Goal: Transaction & Acquisition: Purchase product/service

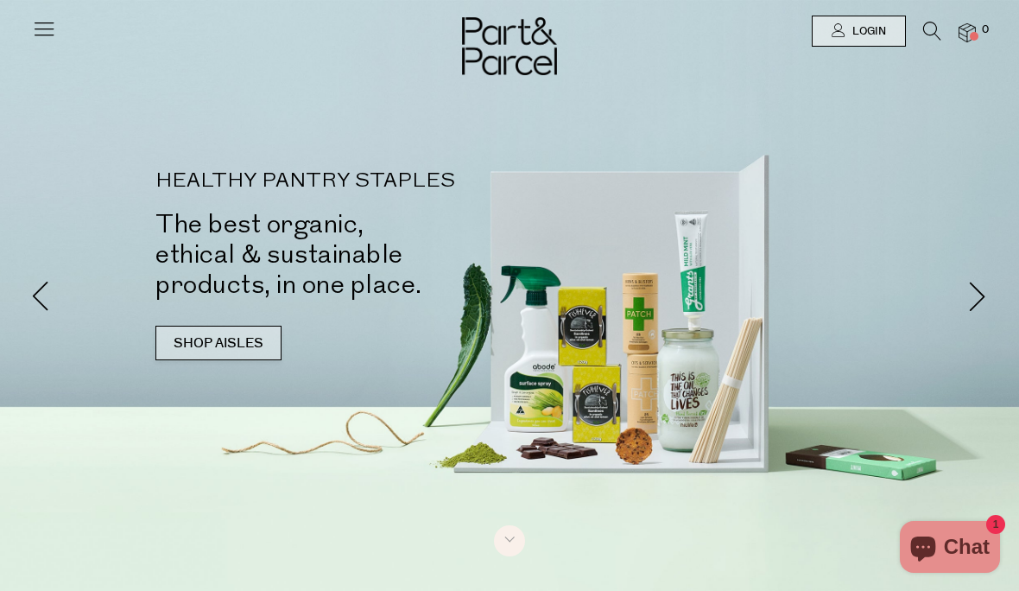
click at [156, 326] on link "SHOP AISLES" at bounding box center [219, 343] width 126 height 35
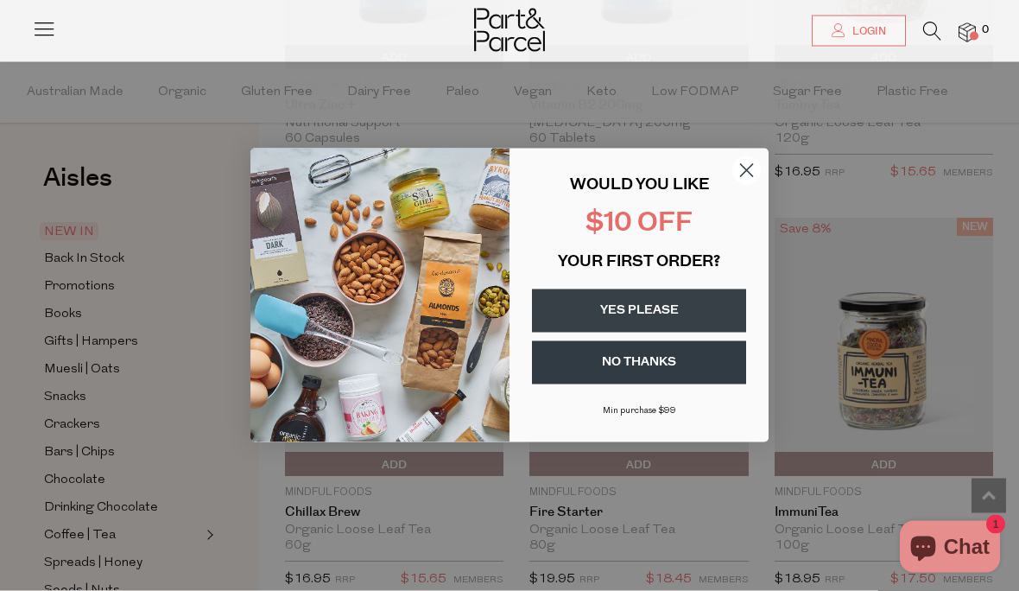
scroll to position [3312, 0]
click at [745, 177] on icon "Close dialog" at bounding box center [747, 171] width 12 height 12
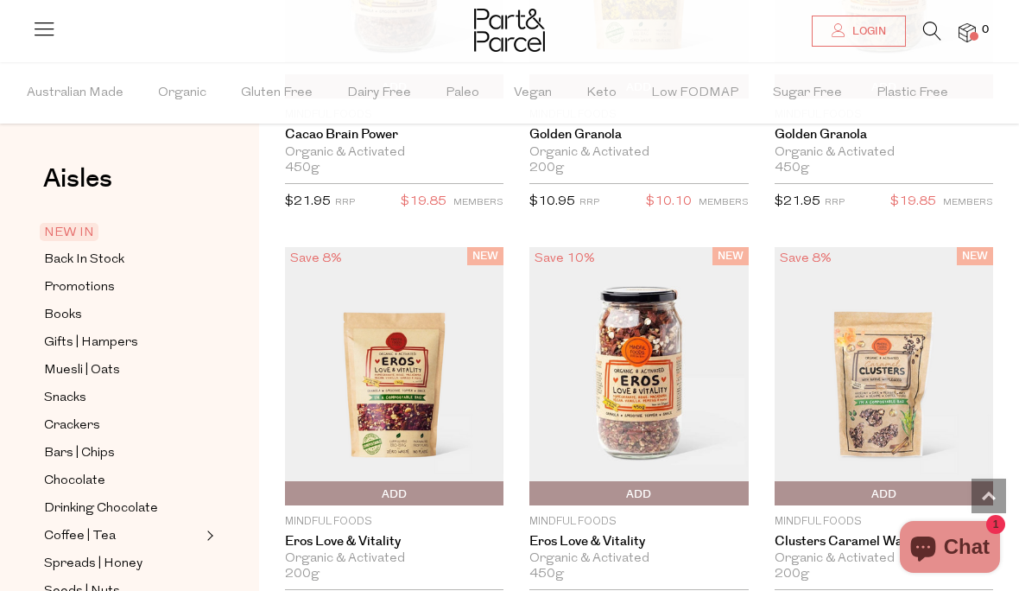
scroll to position [4514, 0]
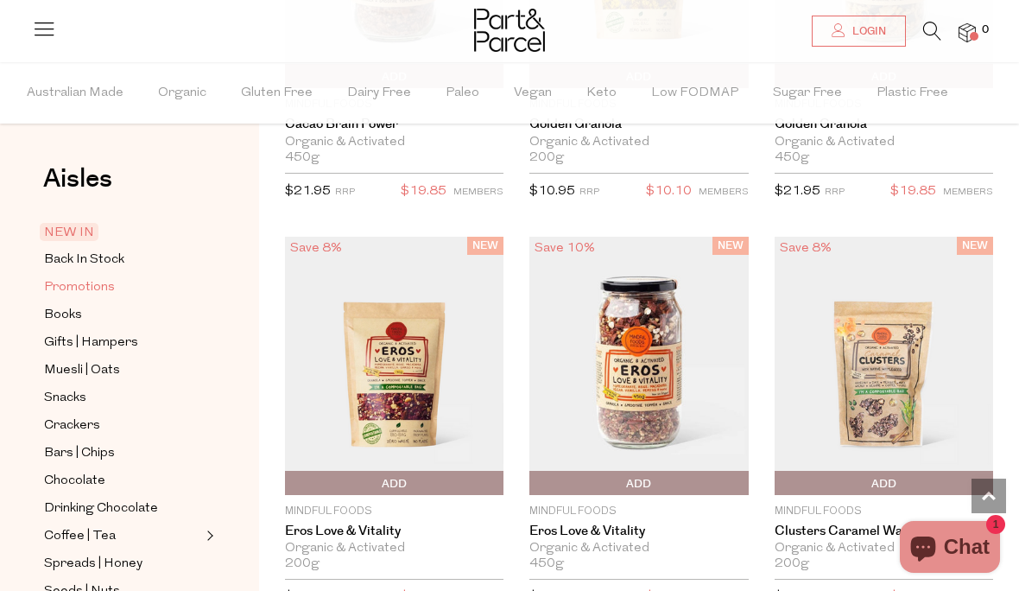
click at [84, 290] on span "Promotions" at bounding box center [79, 287] width 71 height 21
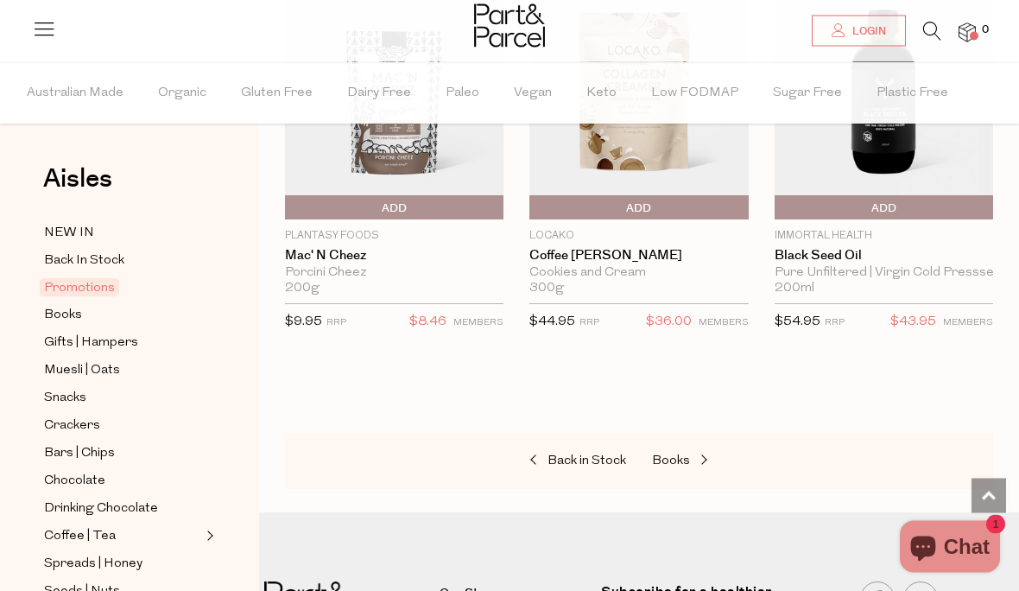
scroll to position [1078, 0]
click at [77, 338] on span "Gifts | Hampers" at bounding box center [91, 343] width 94 height 21
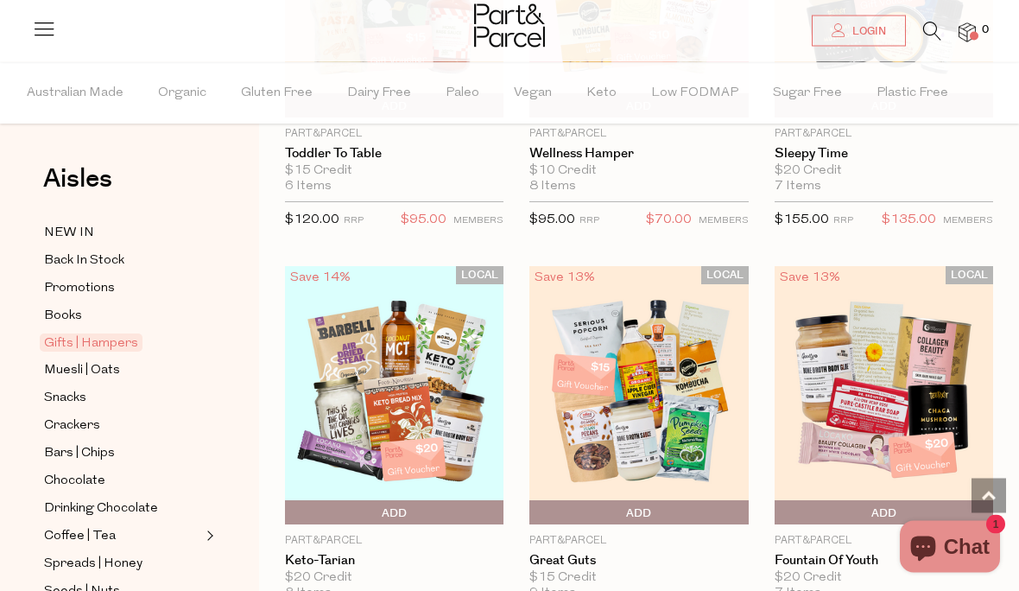
scroll to position [773, 0]
click at [75, 390] on span "Snacks" at bounding box center [65, 398] width 42 height 21
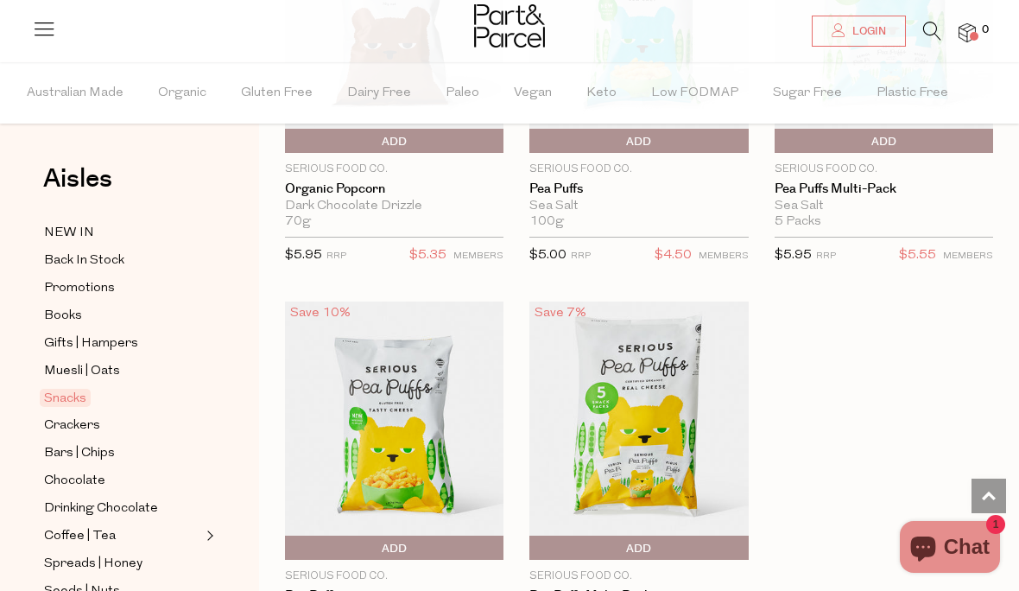
scroll to position [6452, 0]
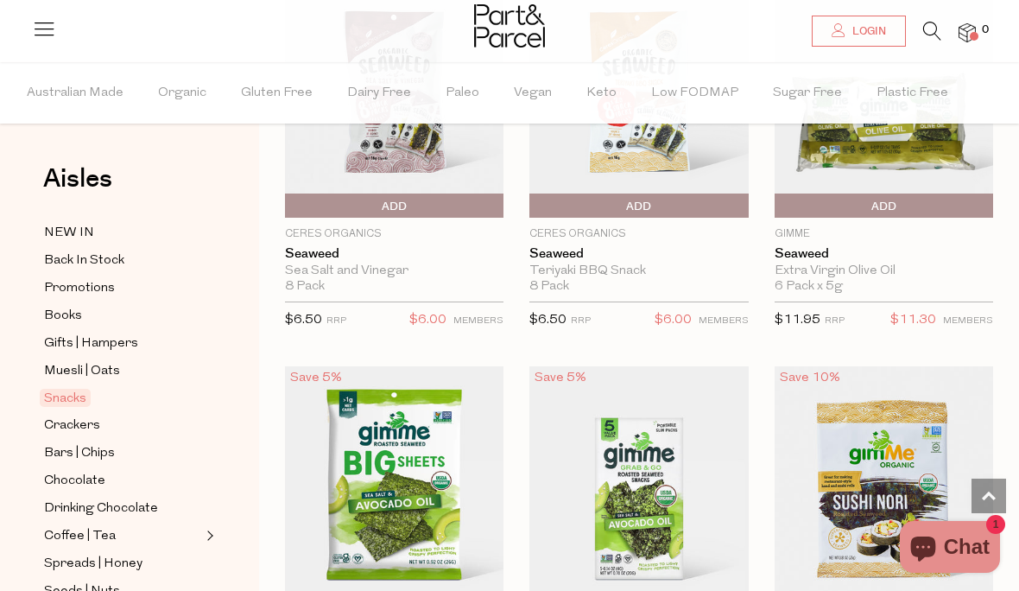
scroll to position [7209, 0]
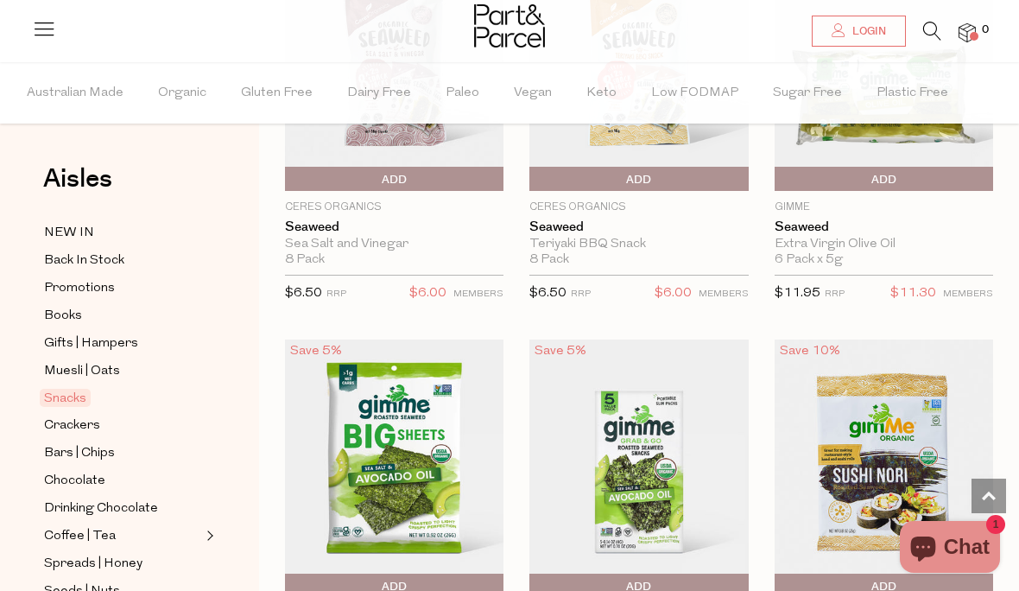
click at [779, 167] on span "Add To Parcel" at bounding box center [779, 180] width 0 height 26
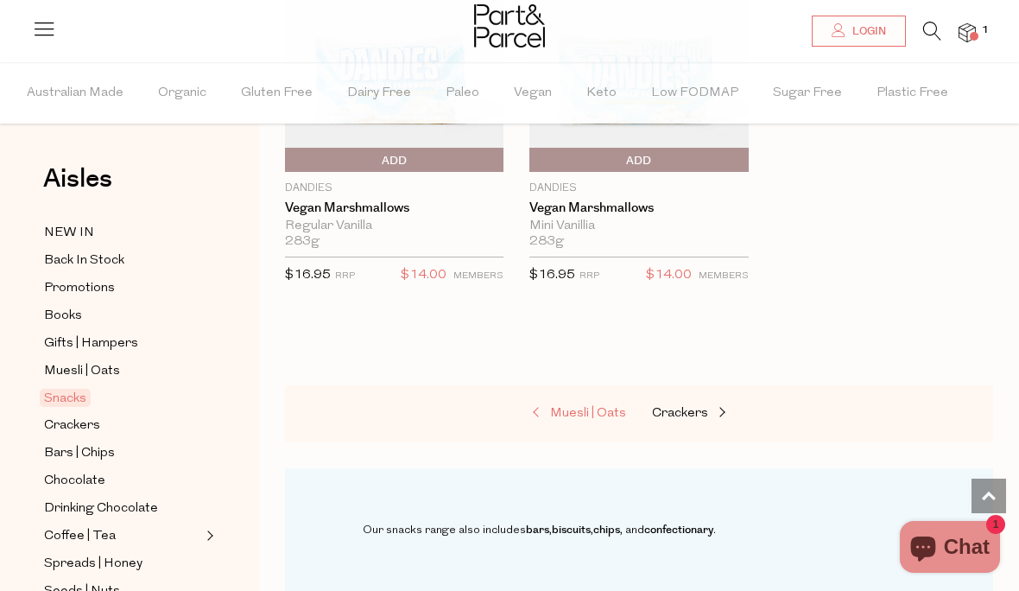
scroll to position [9282, 0]
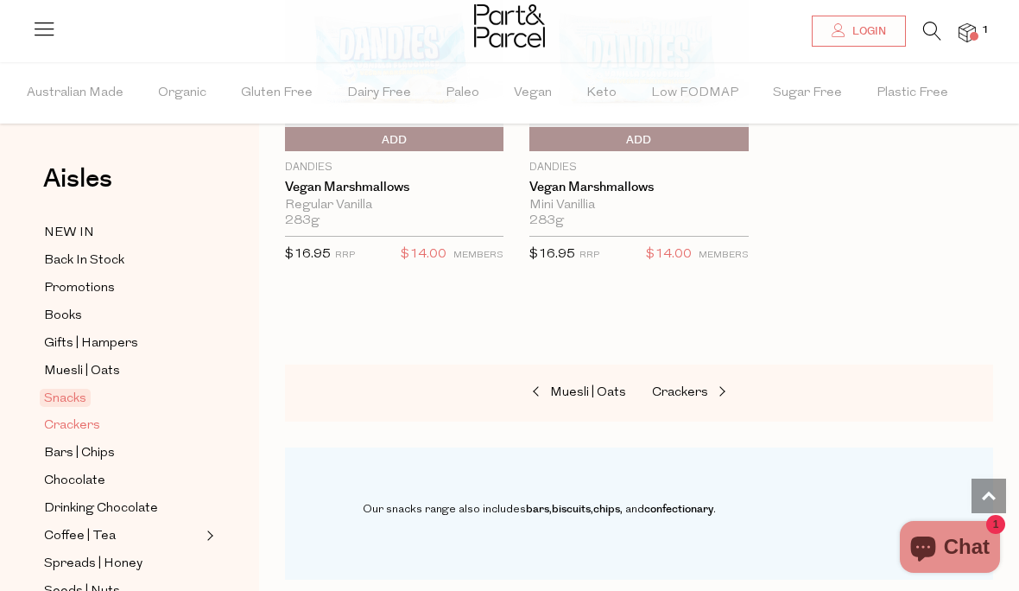
click at [87, 416] on span "Crackers" at bounding box center [72, 426] width 56 height 21
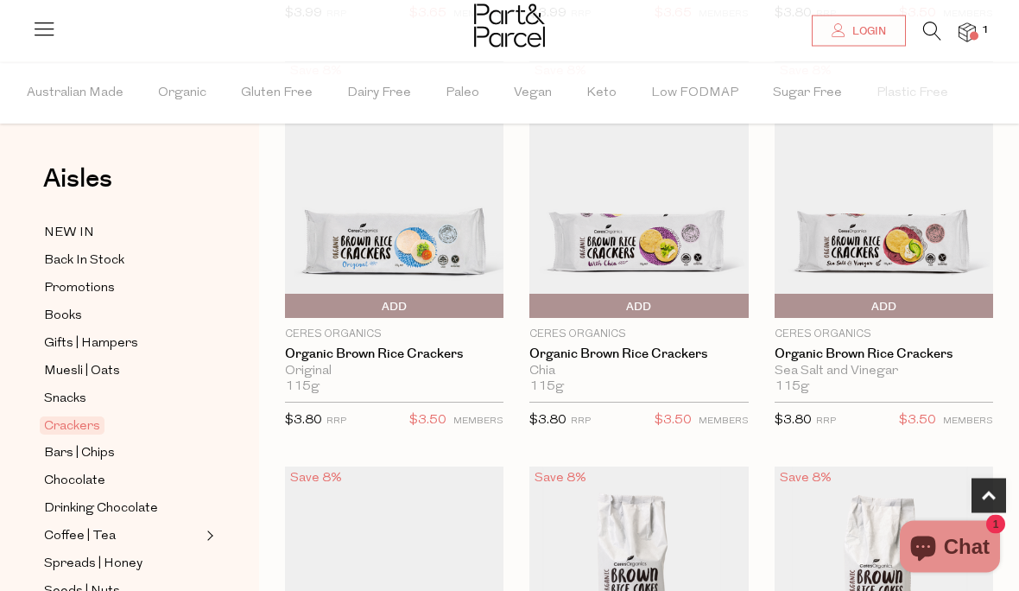
scroll to position [980, 0]
click at [416, 305] on span "Add To Parcel" at bounding box center [394, 307] width 210 height 26
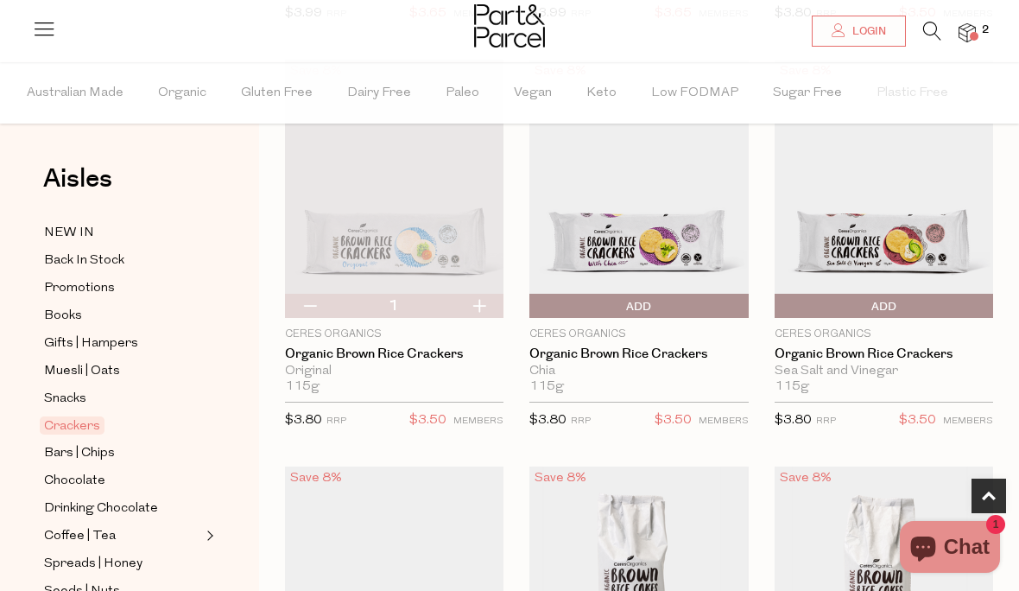
click at [478, 305] on button "button" at bounding box center [478, 306] width 49 height 24
type input "2"
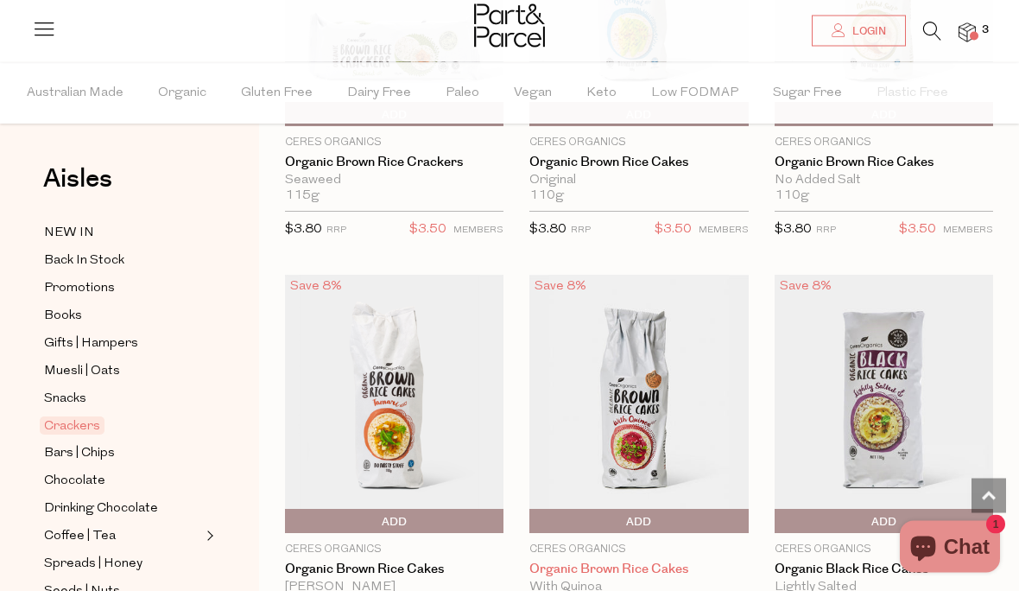
scroll to position [1589, 0]
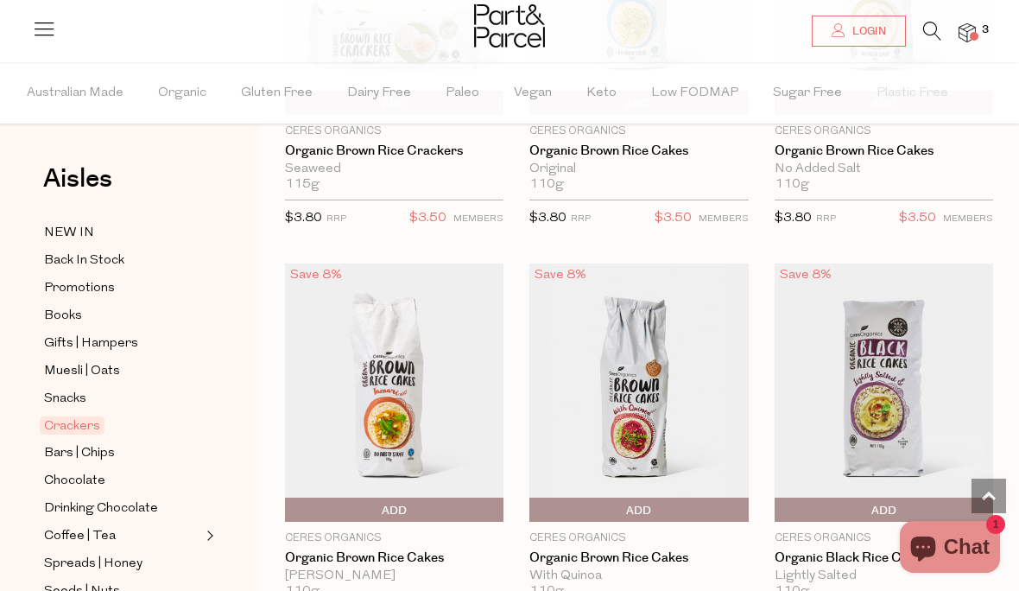
click at [534, 507] on span "Add To Parcel" at bounding box center [534, 511] width 0 height 26
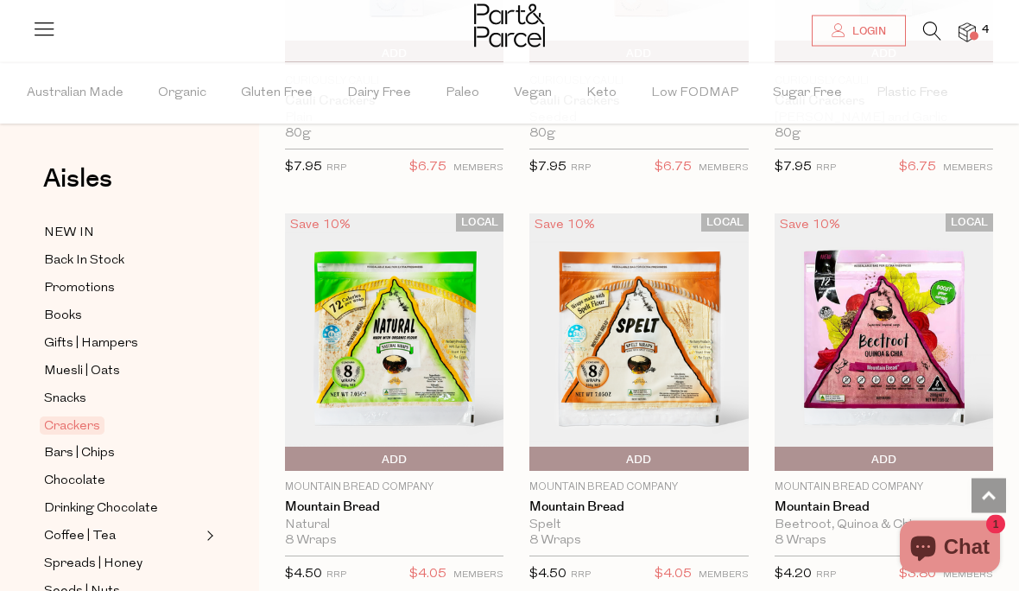
scroll to position [4487, 0]
click at [380, 447] on span "Add To Parcel" at bounding box center [394, 460] width 210 height 26
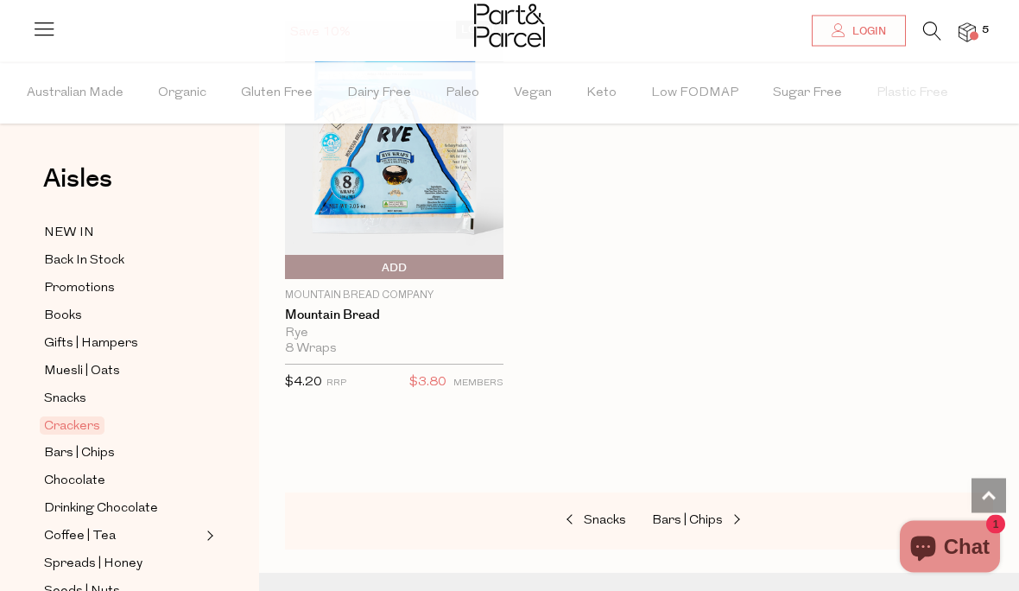
scroll to position [5099, 0]
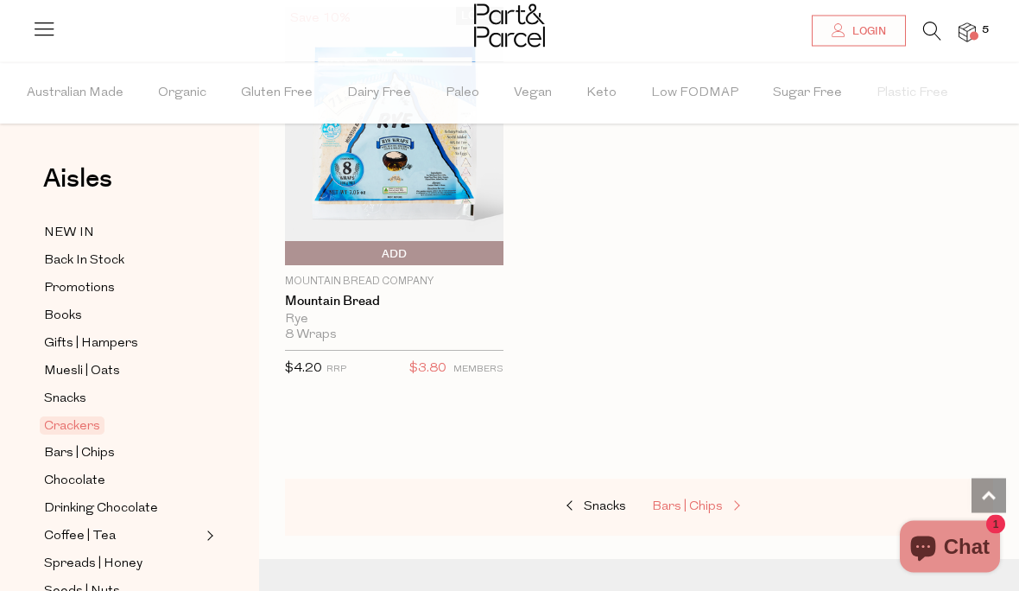
click at [687, 501] on span "Bars | Chips" at bounding box center [687, 507] width 71 height 13
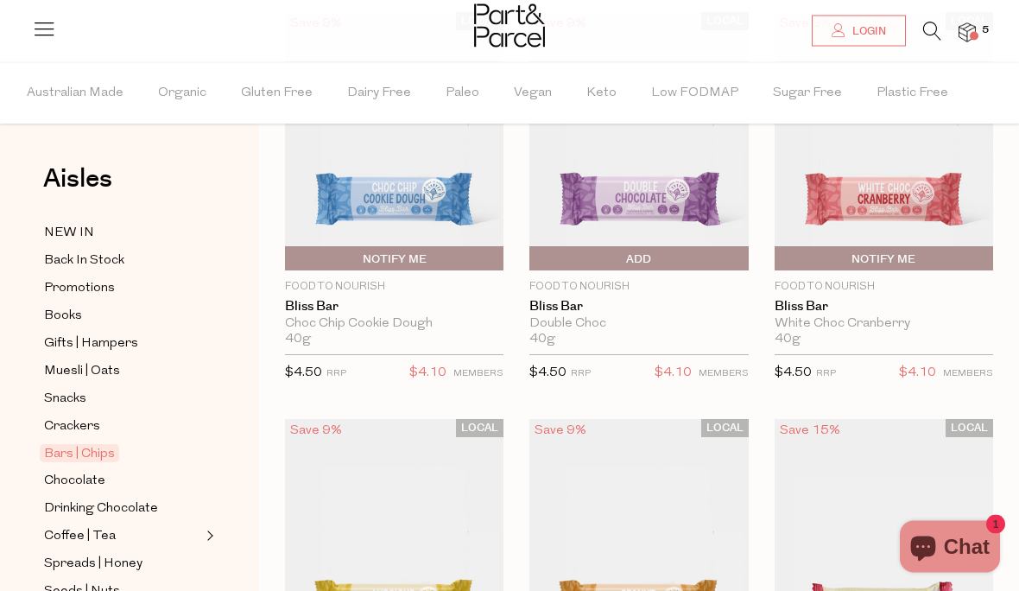
scroll to position [213, 0]
click at [289, 257] on span "Notify Me" at bounding box center [289, 259] width 0 height 26
type input "Notify when available"
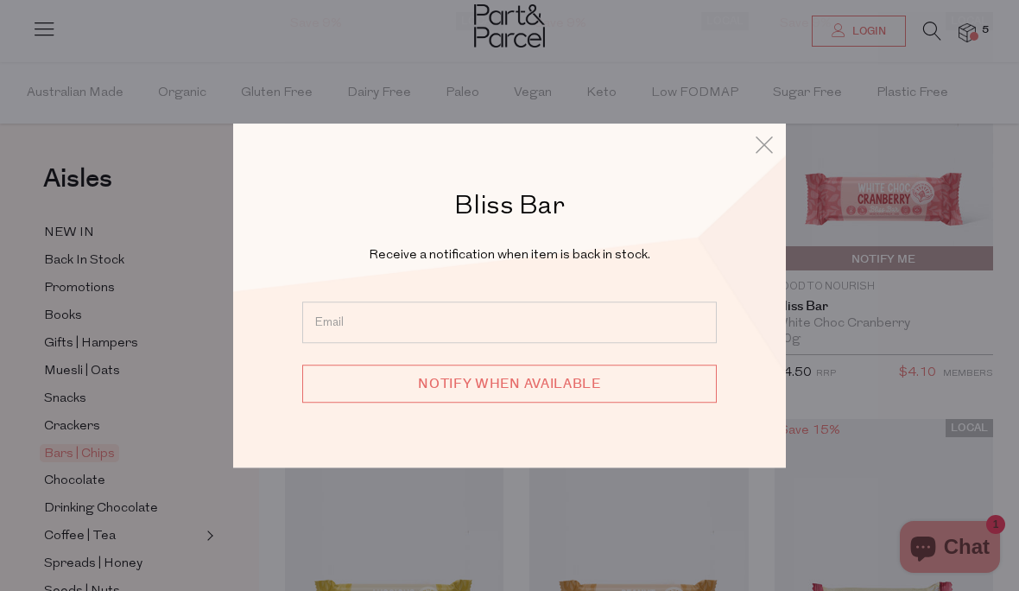
click at [566, 343] on input "email" at bounding box center [509, 322] width 415 height 41
type input "zoe@kellskin.com"
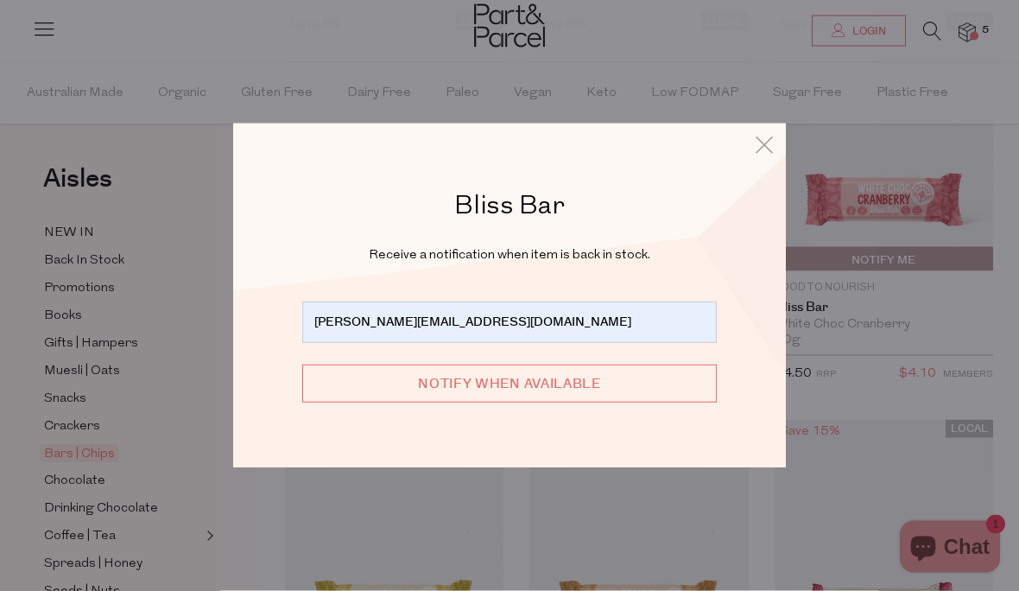
scroll to position [213, 0]
click at [549, 403] on input "Notify when available" at bounding box center [509, 384] width 415 height 38
click at [765, 157] on icon at bounding box center [765, 144] width 26 height 25
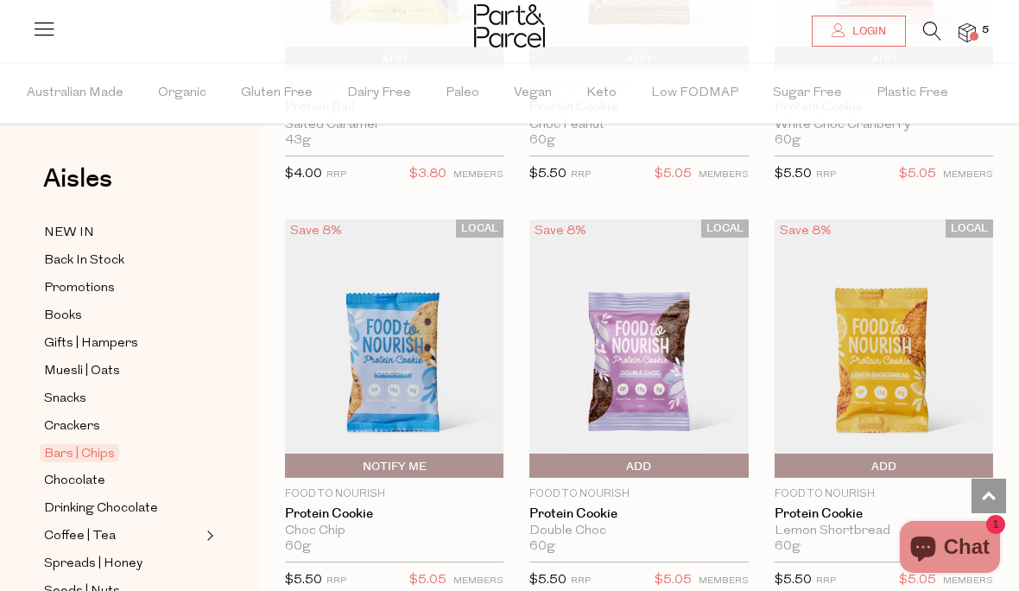
scroll to position [6117, 0]
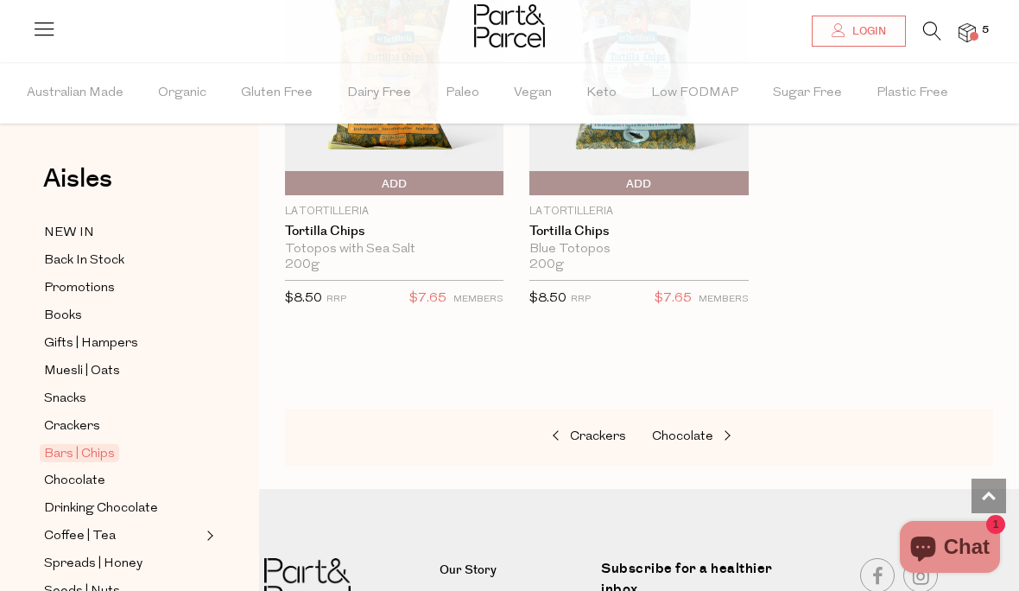
scroll to position [9650, 0]
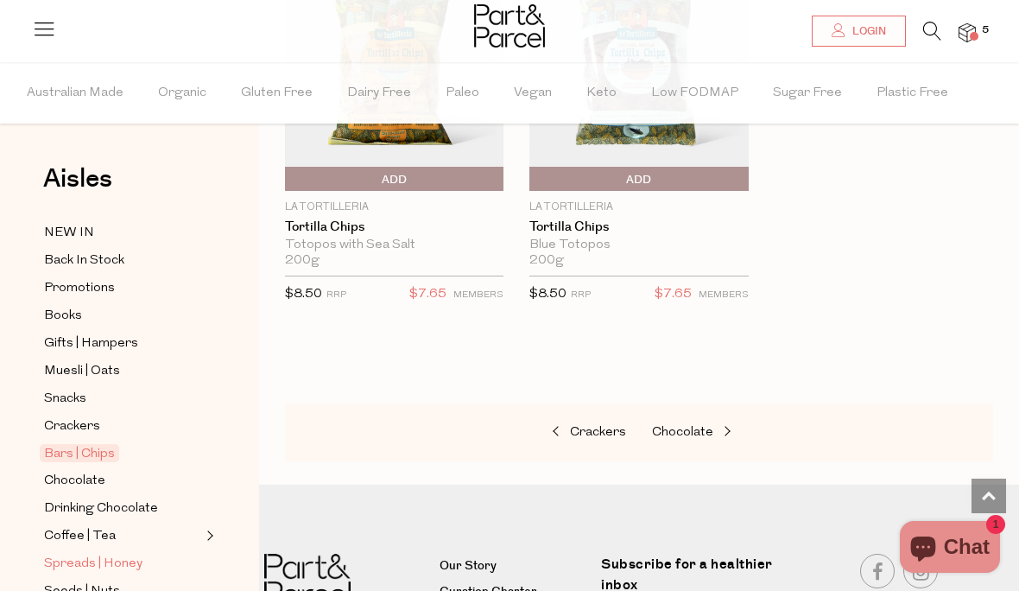
click at [86, 554] on span "Spreads | Honey" at bounding box center [93, 564] width 98 height 21
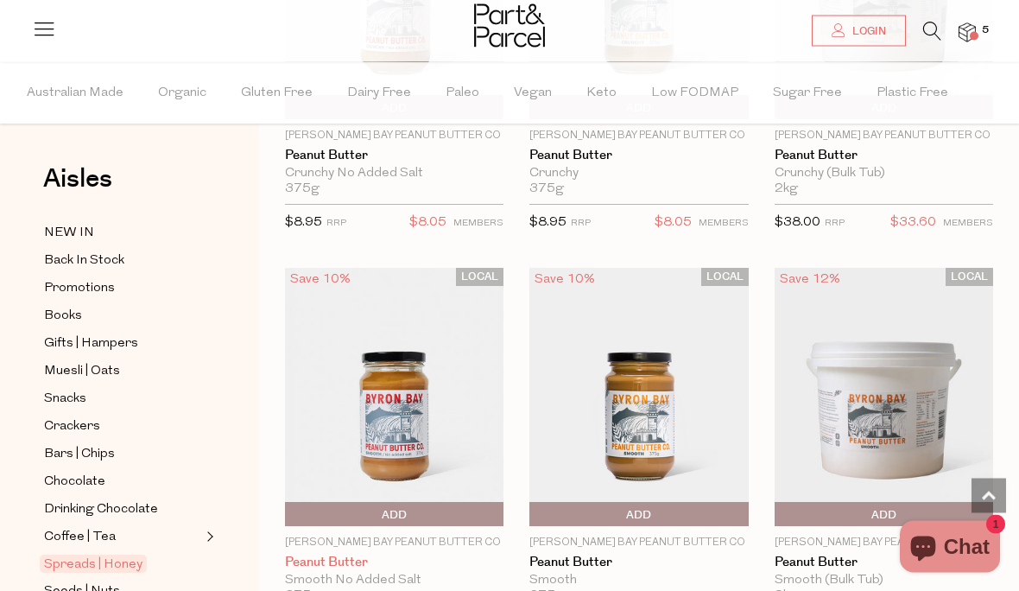
scroll to position [1584, 0]
click at [289, 511] on span "Add To Parcel" at bounding box center [289, 515] width 0 height 26
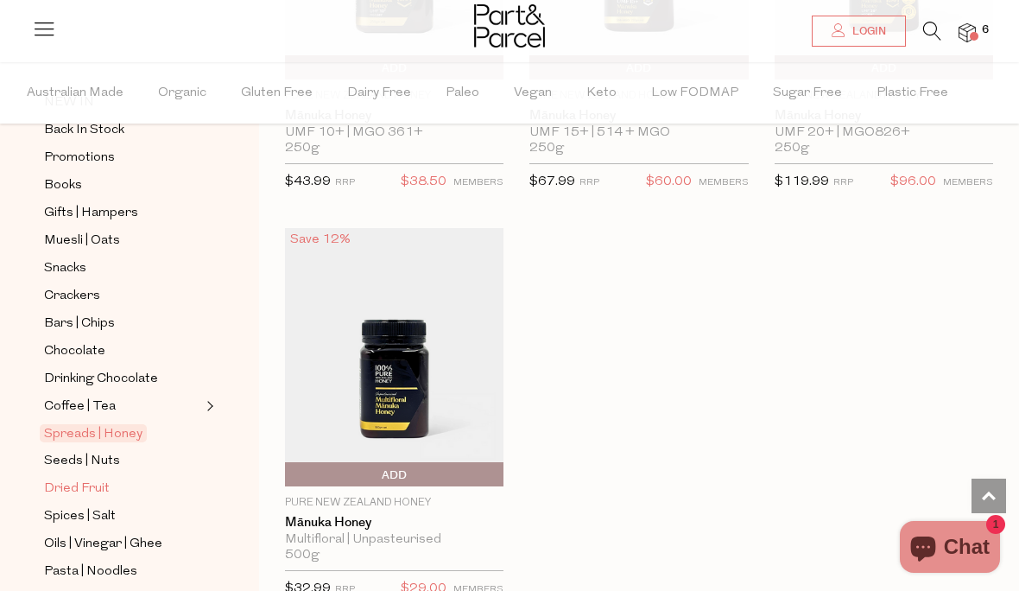
scroll to position [138, 0]
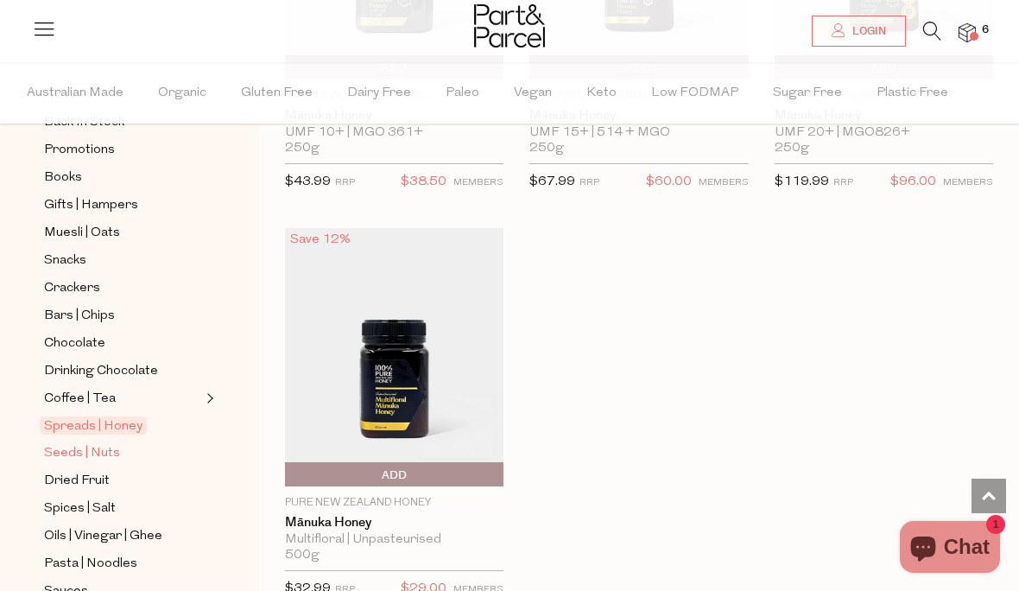
click at [87, 443] on span "Seeds | Nuts" at bounding box center [82, 453] width 76 height 21
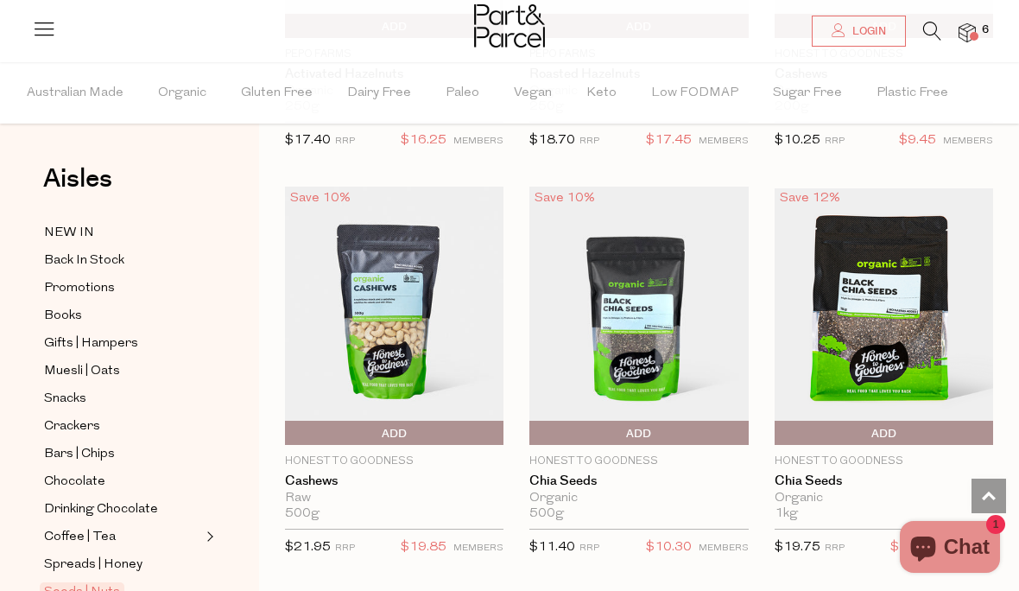
scroll to position [3295, 0]
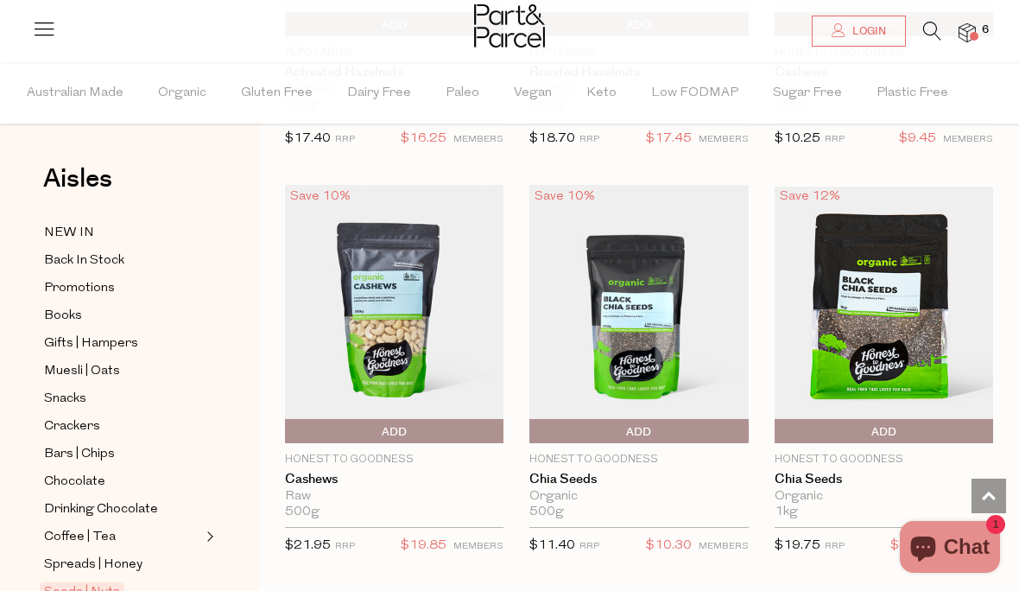
click at [620, 424] on span "Add To Parcel" at bounding box center [639, 432] width 210 height 26
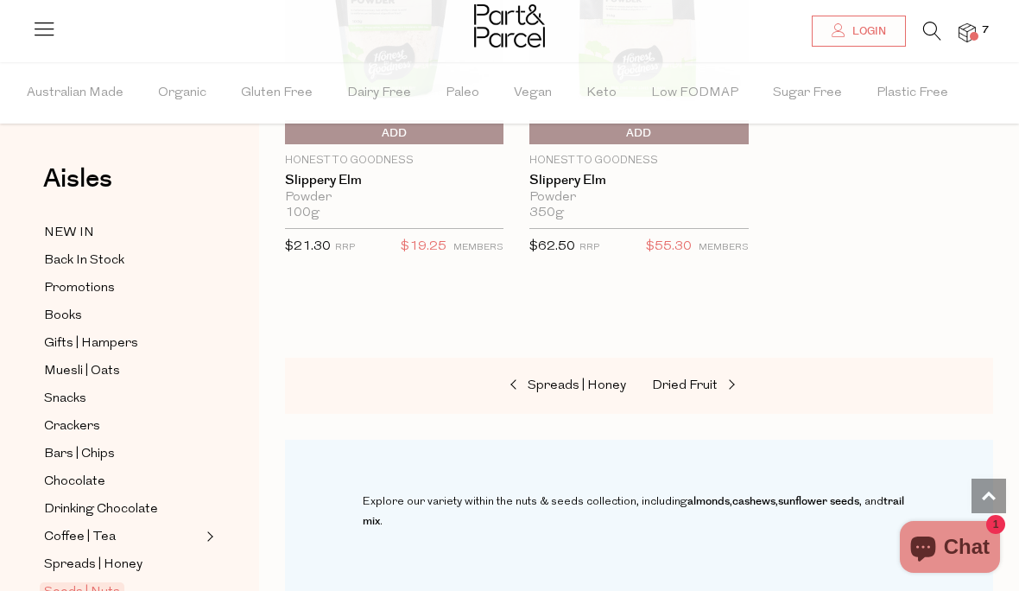
scroll to position [6461, 0]
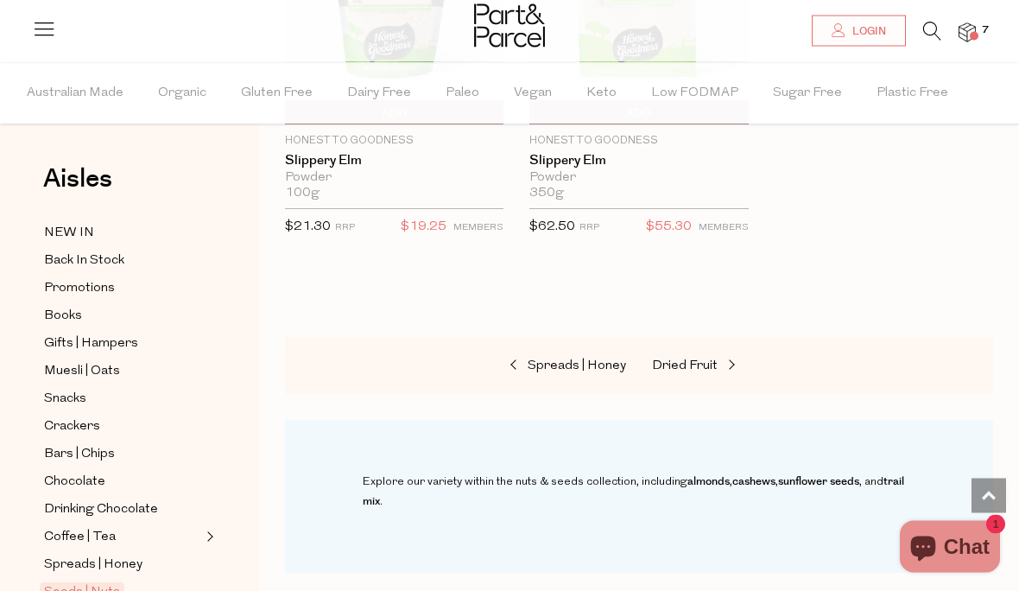
drag, startPoint x: 690, startPoint y: 348, endPoint x: 690, endPoint y: 273, distance: 75.2
click at [690, 360] on span "Dried Fruit" at bounding box center [685, 366] width 66 height 13
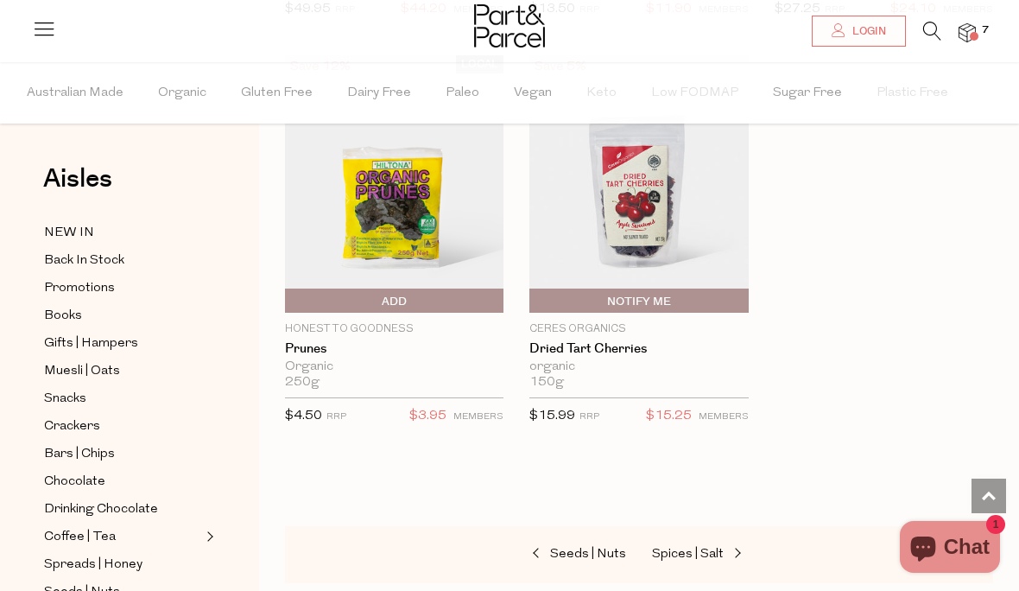
scroll to position [1390, 0]
click at [705, 549] on span "Spices | Salt" at bounding box center [688, 555] width 72 height 13
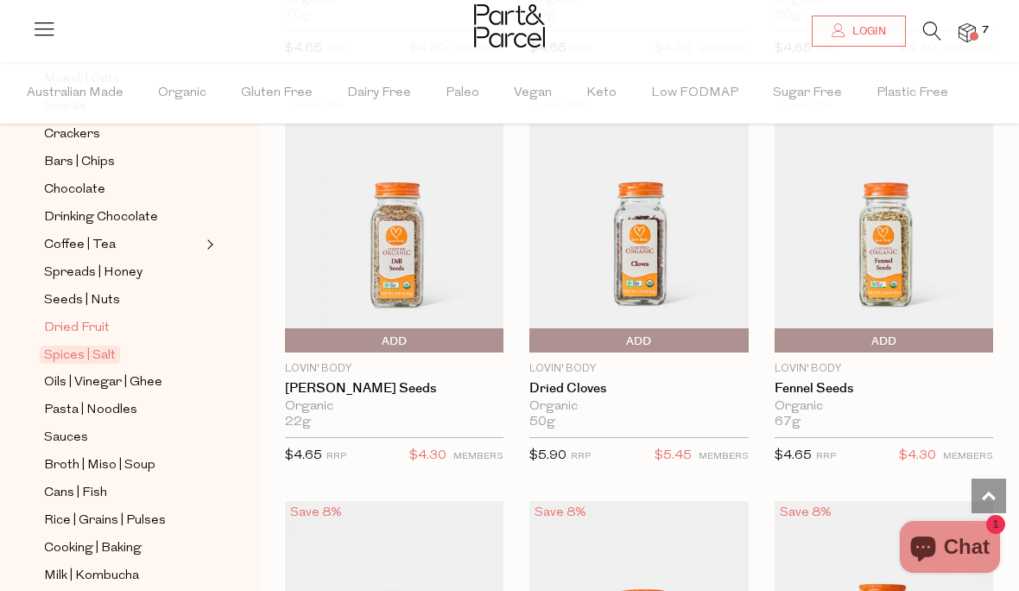
scroll to position [332, 0]
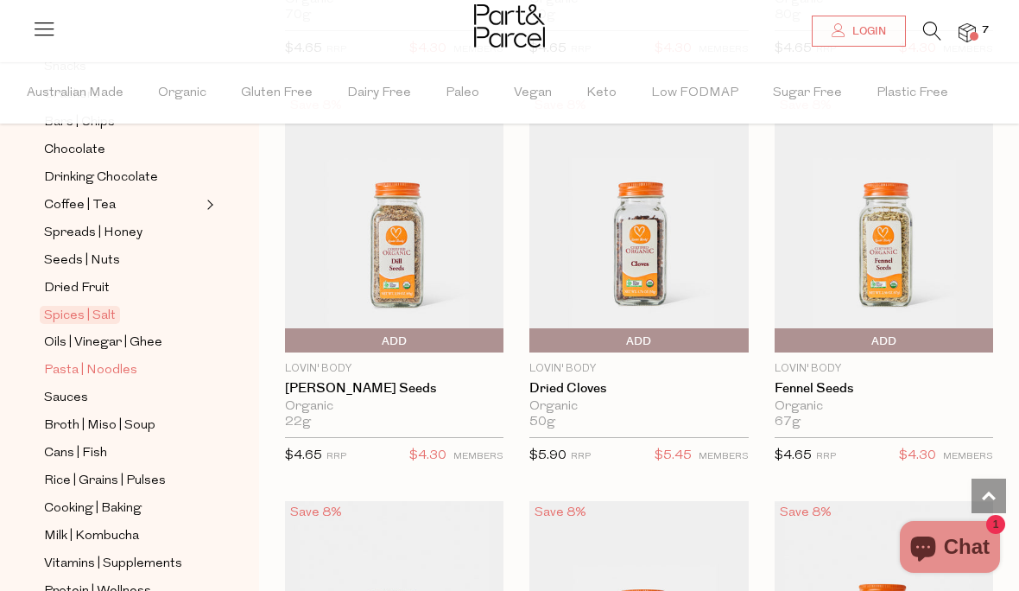
click at [90, 360] on span "Pasta | Noodles" at bounding box center [90, 370] width 93 height 21
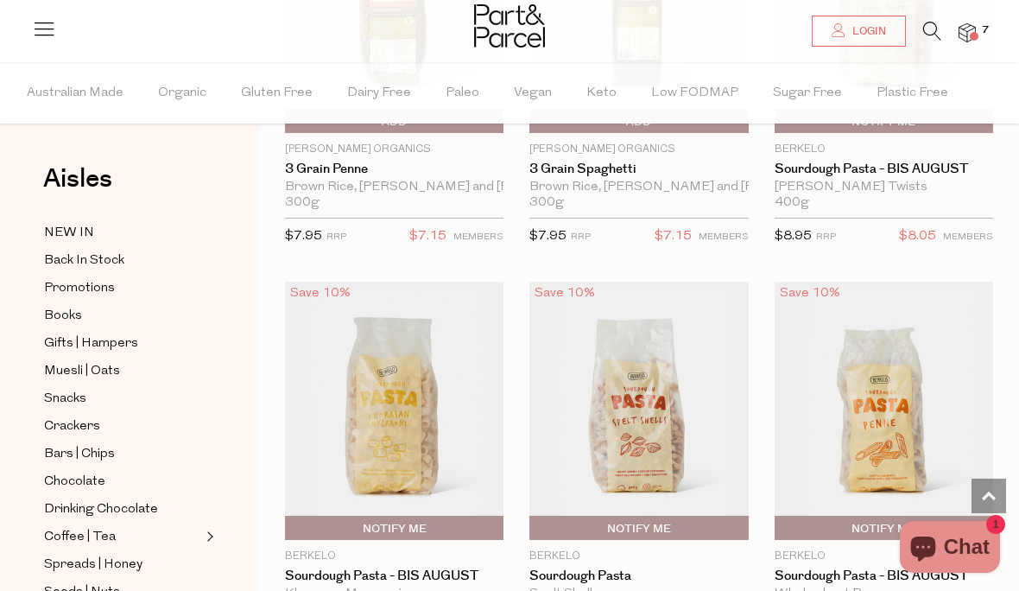
scroll to position [2397, 0]
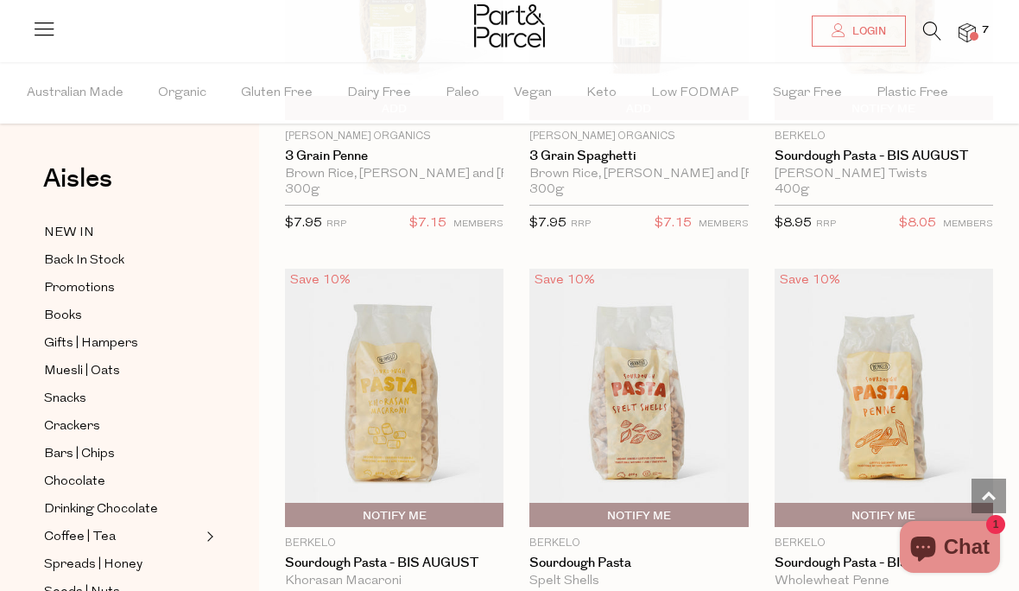
click at [534, 505] on span "Notify Me" at bounding box center [534, 516] width 0 height 26
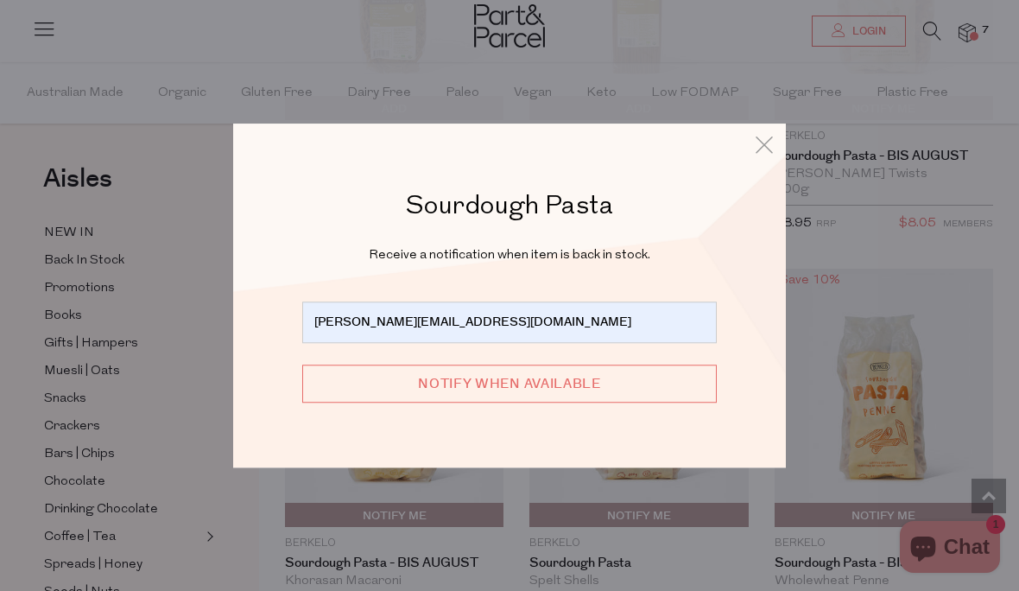
click at [544, 403] on input "Notify when available" at bounding box center [509, 384] width 415 height 38
type input "We will be in touch"
click at [765, 157] on icon at bounding box center [765, 144] width 26 height 25
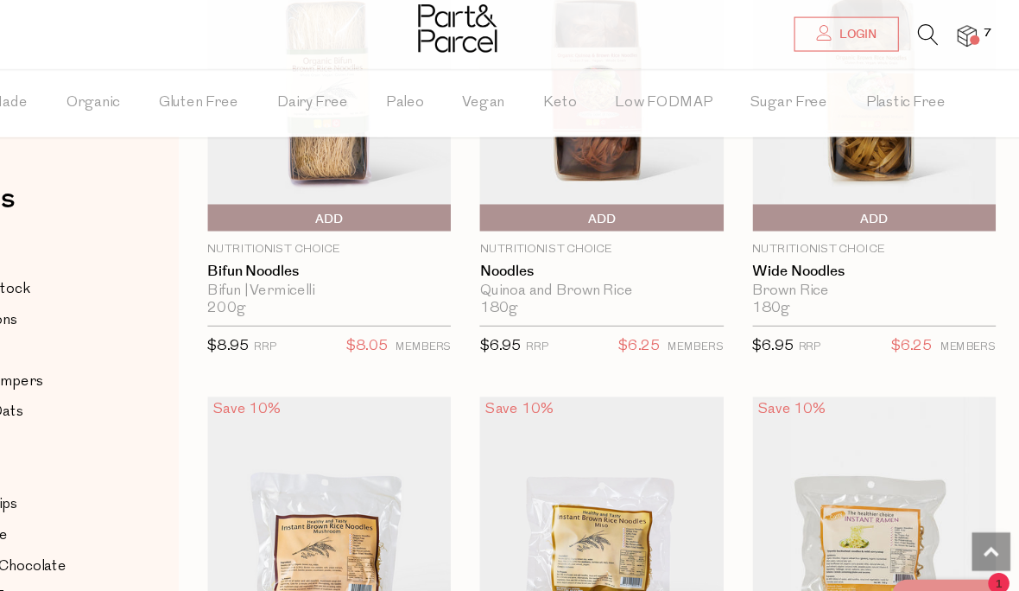
scroll to position [5990, 0]
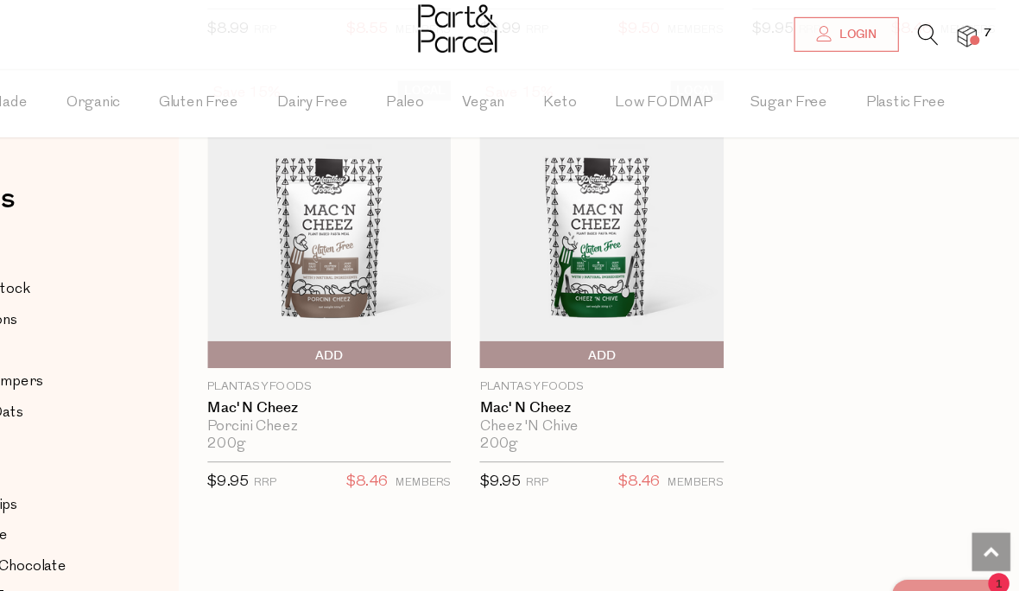
scroll to position [7621, 0]
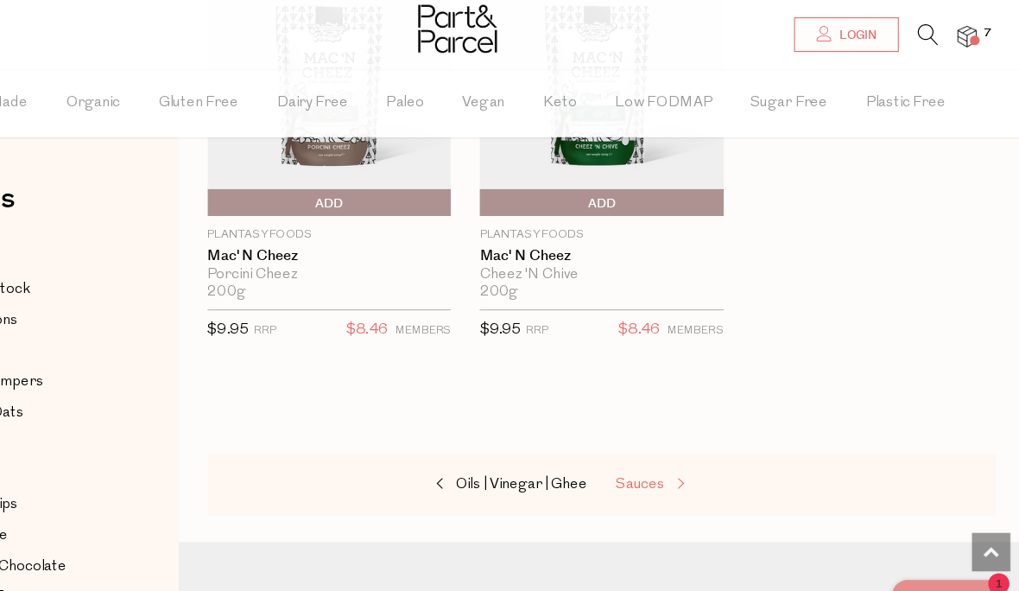
click at [652, 429] on span "Sauces" at bounding box center [674, 435] width 44 height 13
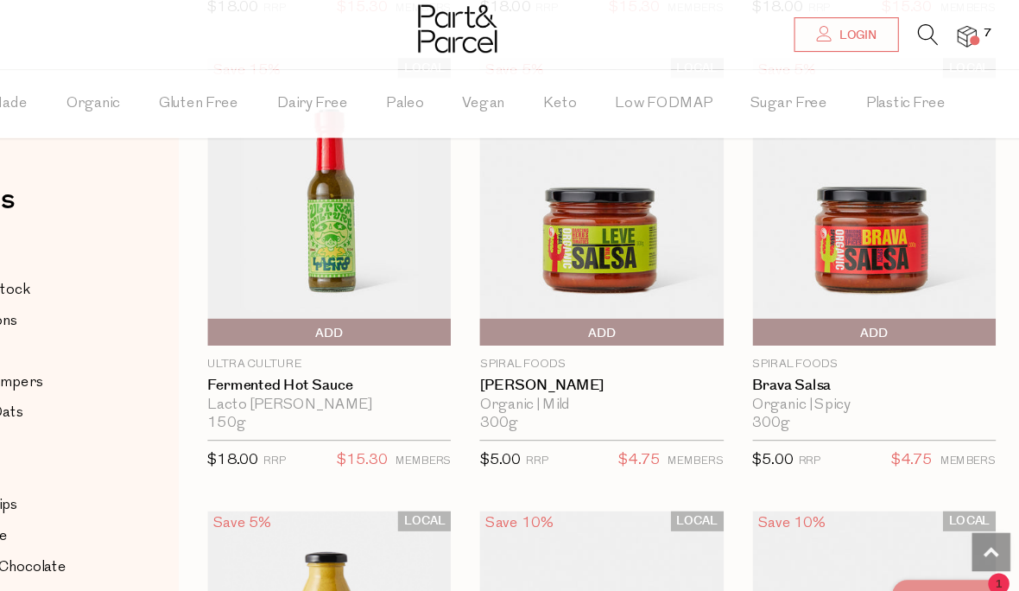
scroll to position [5055, 0]
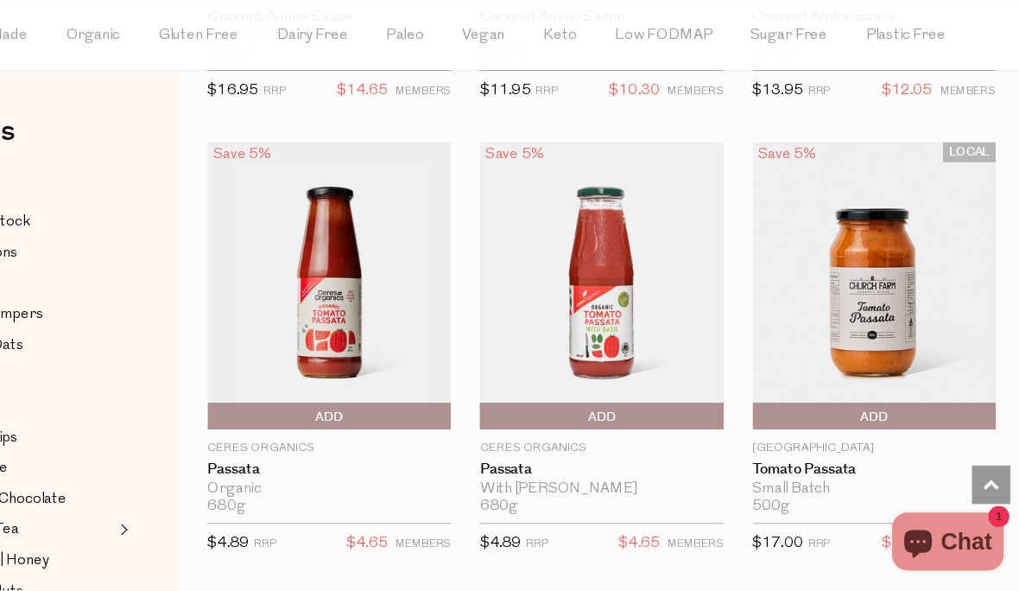
scroll to position [7770, 0]
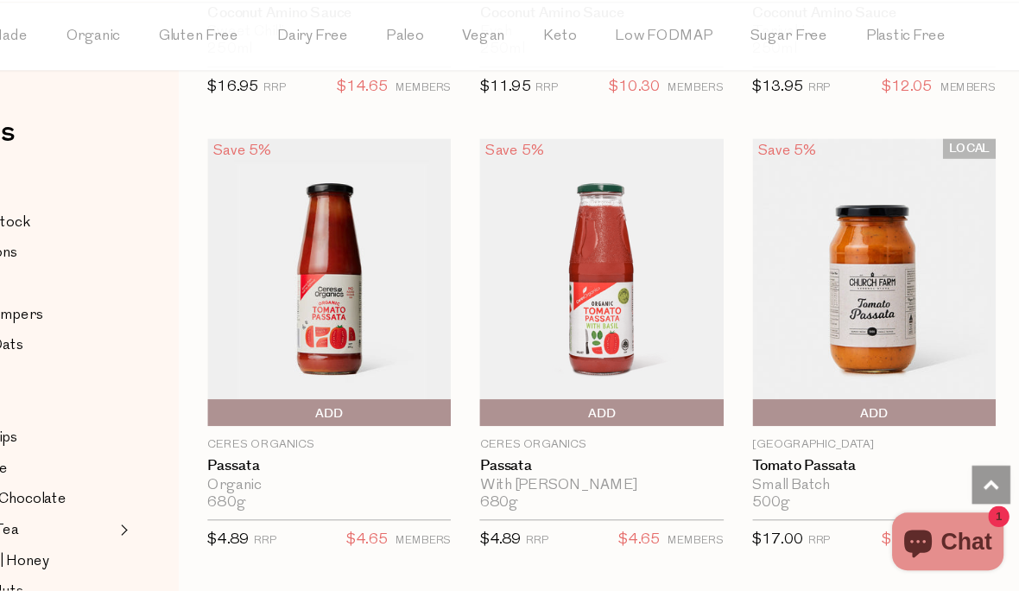
click at [289, 419] on span "Add To Parcel" at bounding box center [289, 432] width 0 height 26
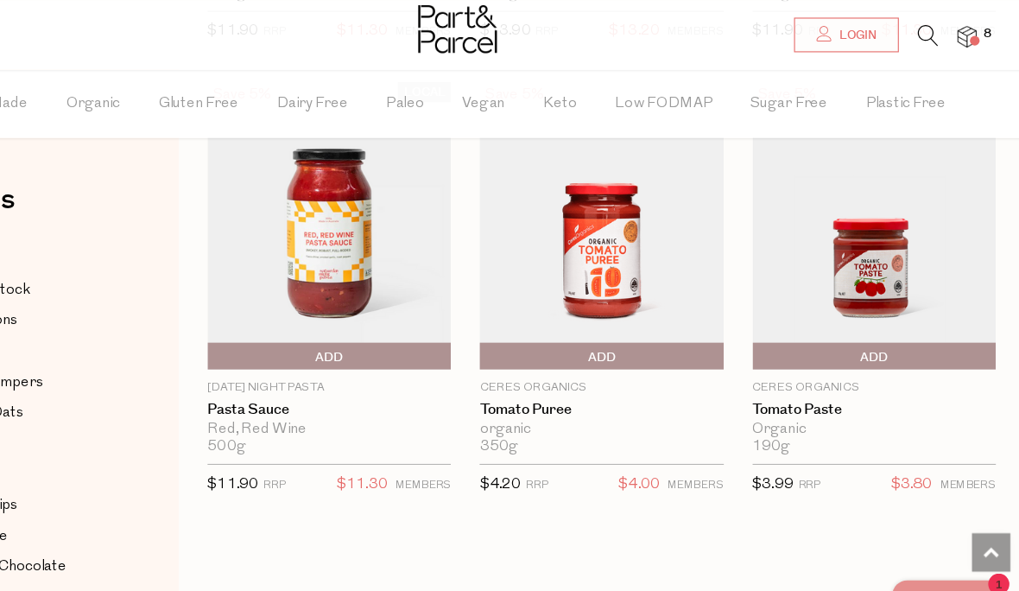
scroll to position [8694, 0]
click at [779, 308] on span "Add To Parcel" at bounding box center [779, 321] width 0 height 26
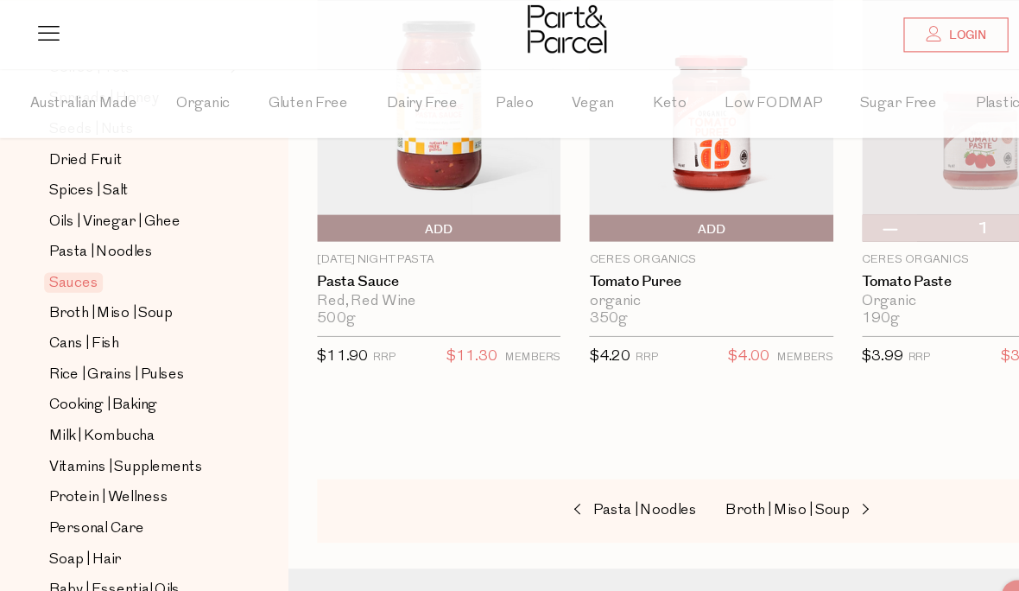
scroll to position [479, 0]
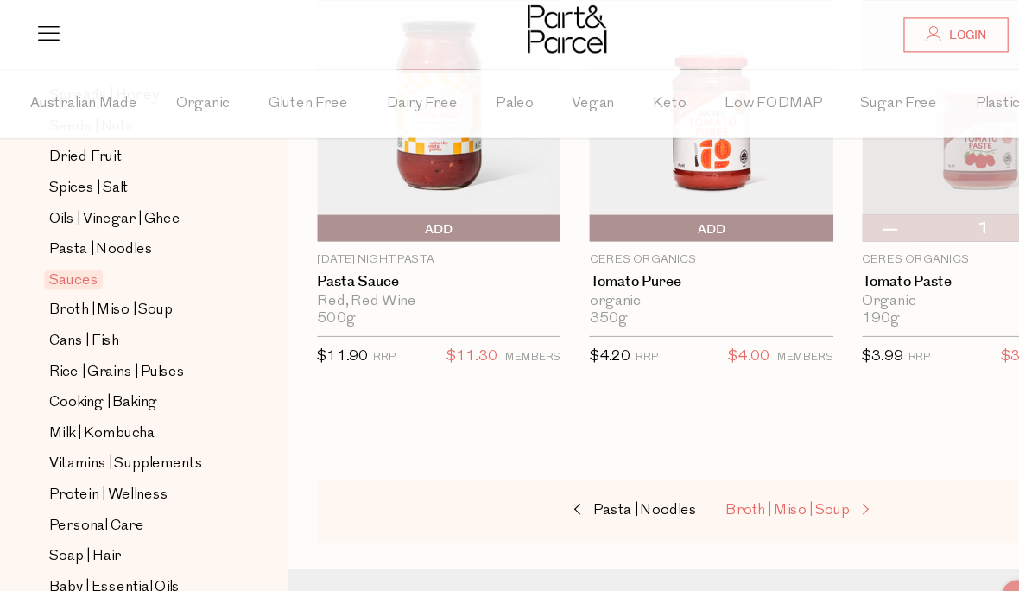
click at [679, 452] on span "Broth | Miso | Soup" at bounding box center [707, 458] width 111 height 13
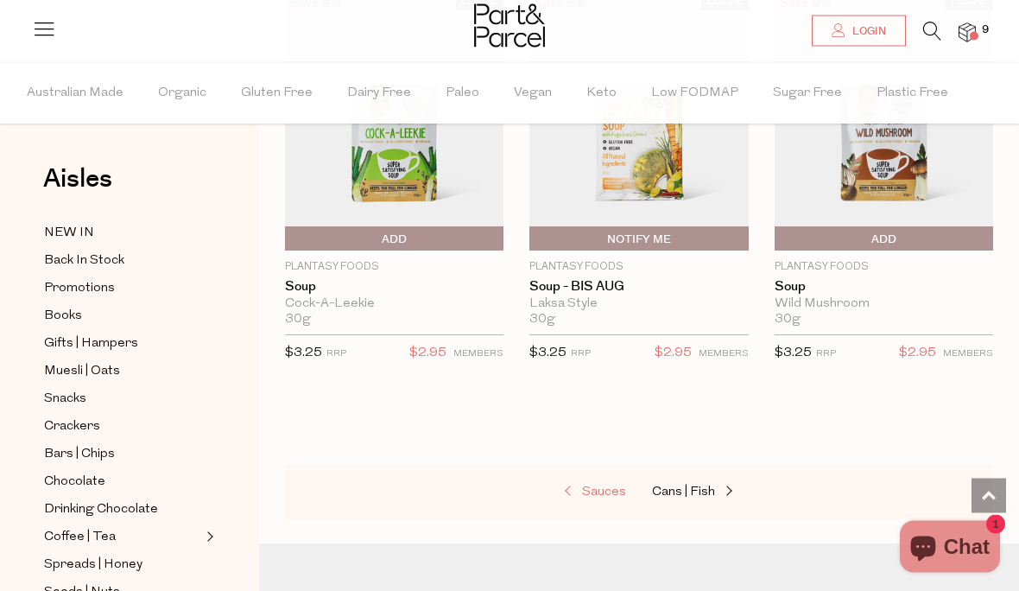
scroll to position [4312, 0]
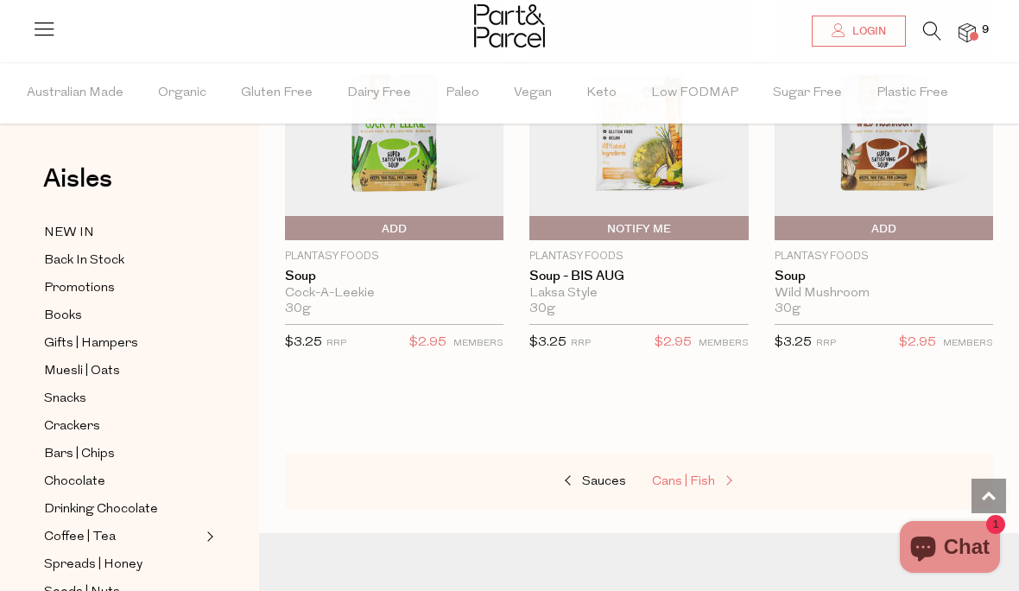
click at [698, 475] on span "Cans | Fish" at bounding box center [683, 481] width 63 height 13
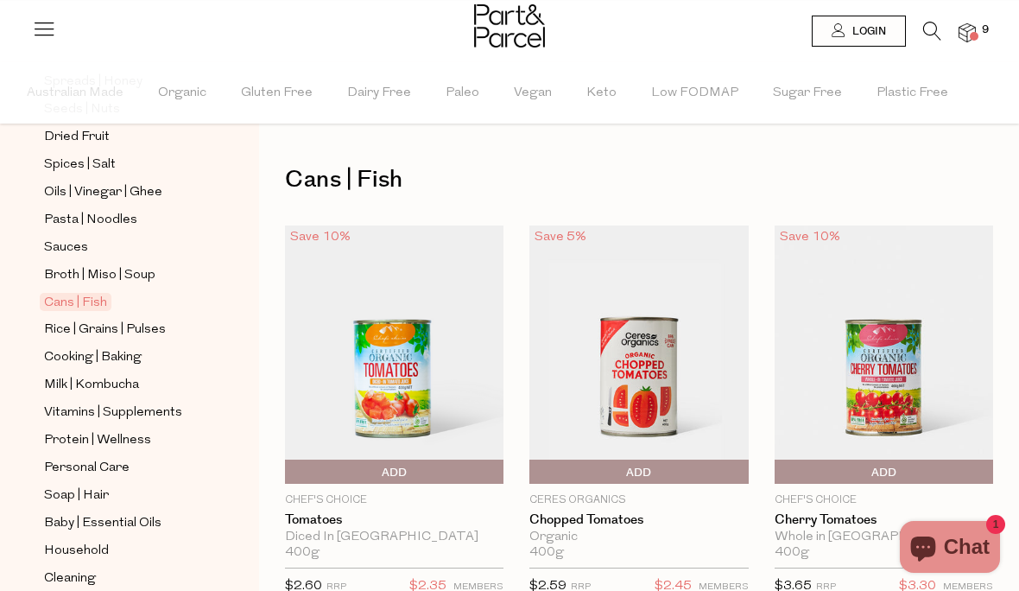
scroll to position [482, 0]
click at [105, 376] on span "Milk | Kombucha" at bounding box center [91, 386] width 95 height 21
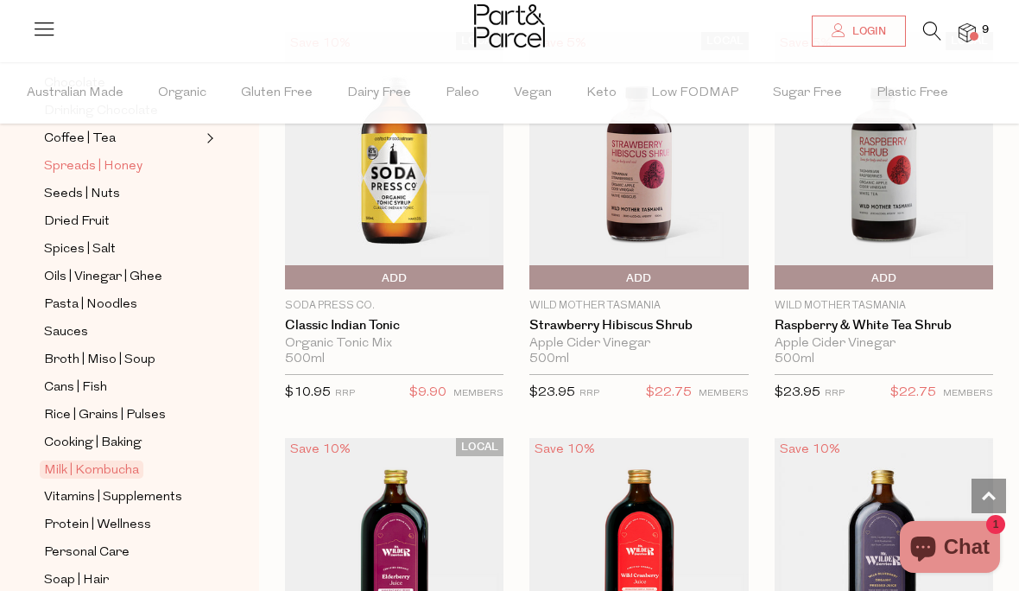
scroll to position [398, 0]
click at [106, 487] on span "Vitamins | Supplements" at bounding box center [113, 497] width 138 height 21
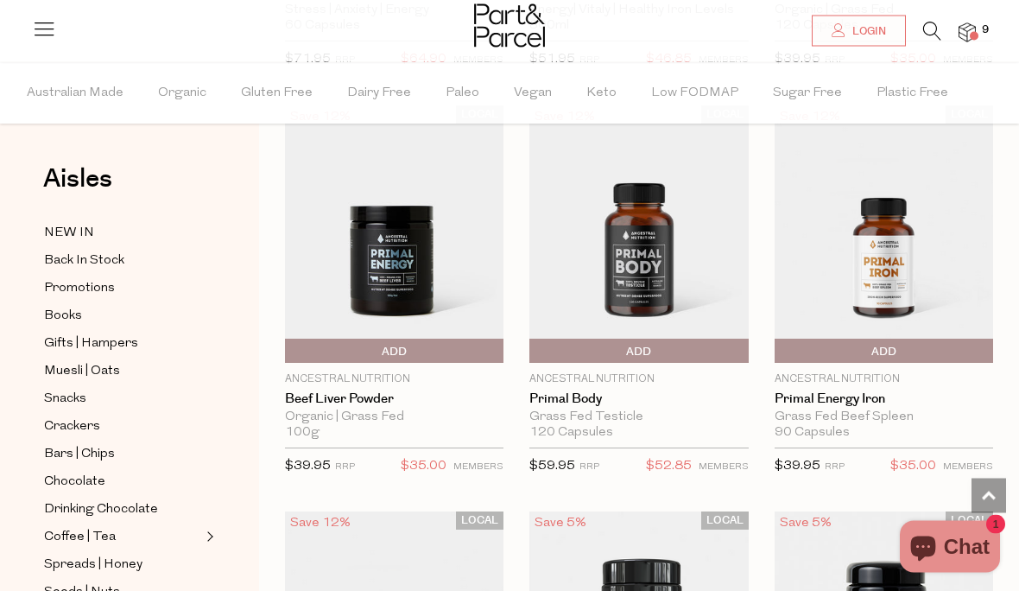
scroll to position [4601, 0]
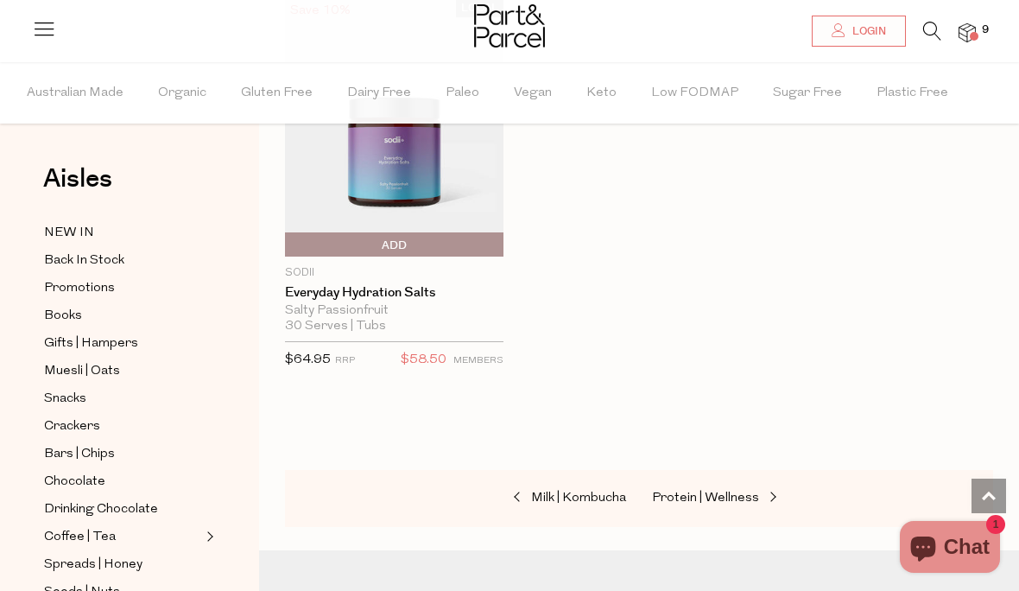
scroll to position [7967, 0]
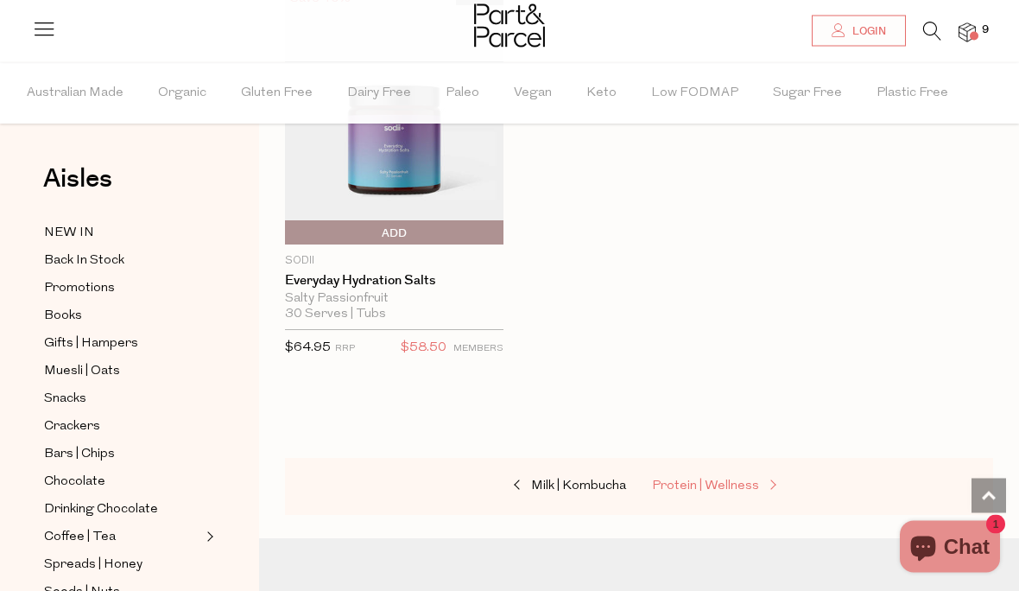
click at [708, 480] on span "Protein | Wellness" at bounding box center [705, 486] width 107 height 13
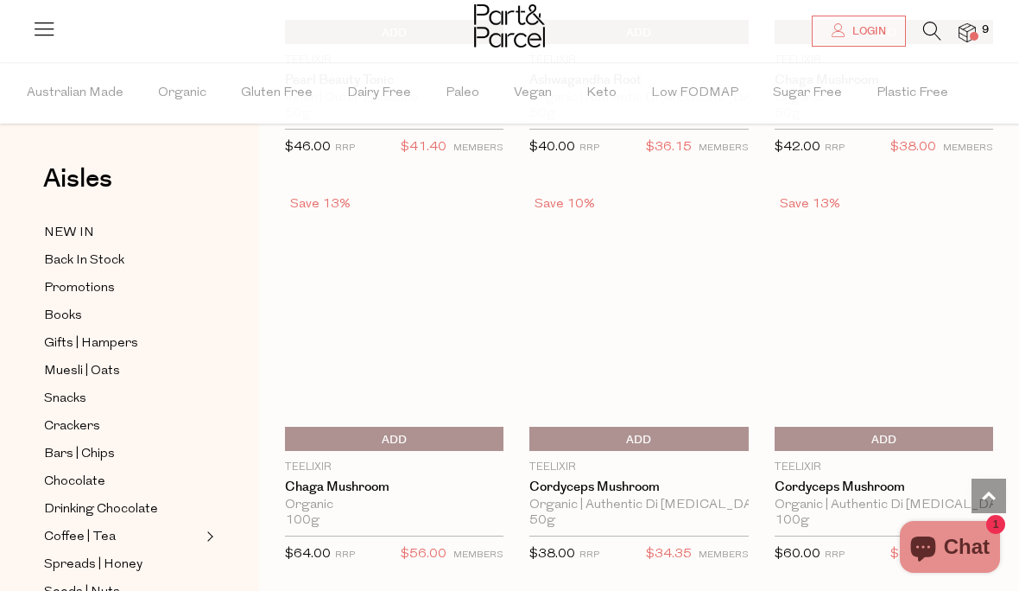
scroll to position [5740, 0]
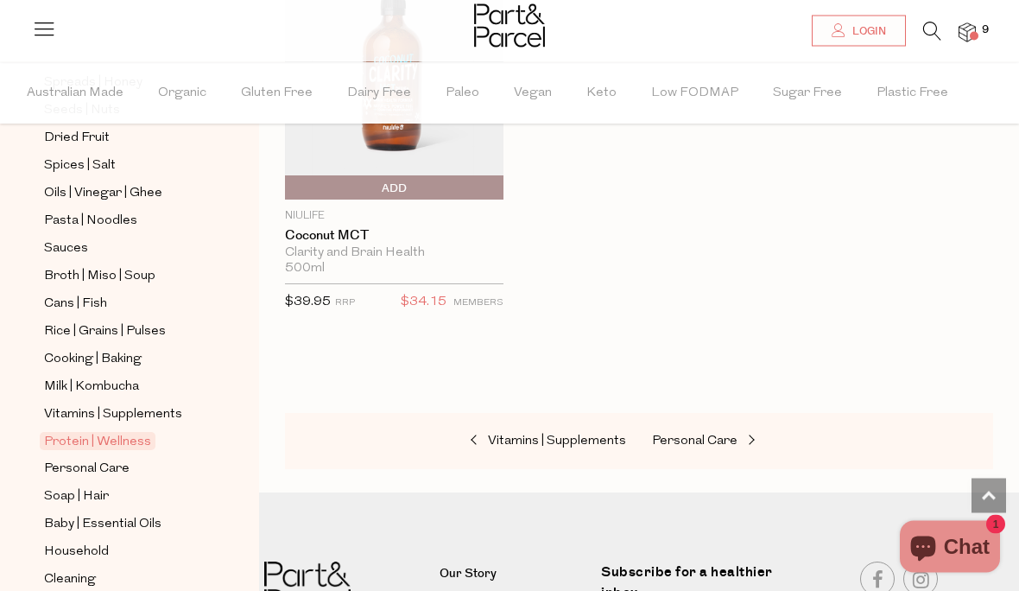
scroll to position [10862, 0]
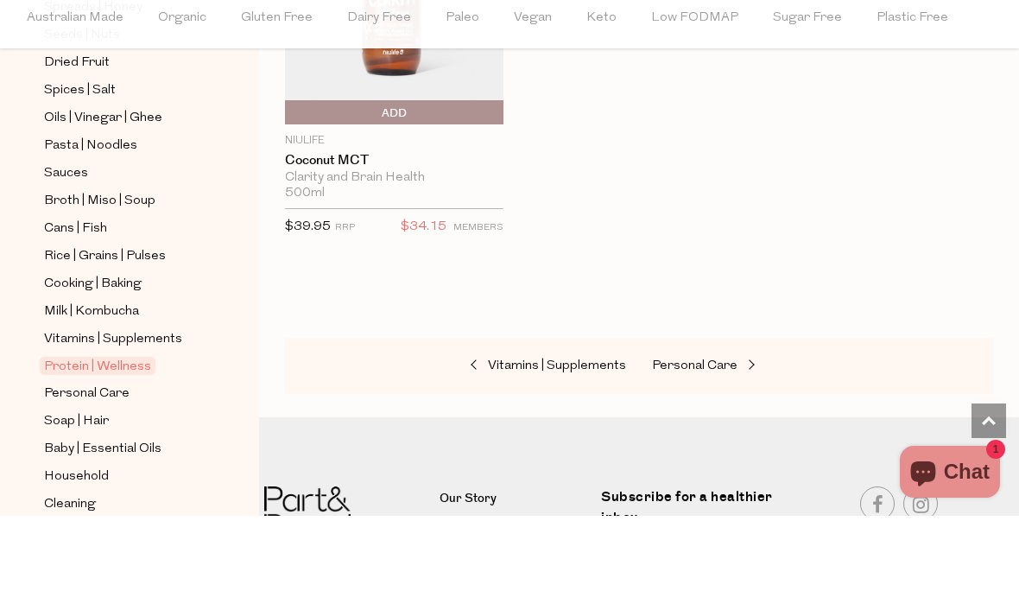
click at [973, 62] on ul "Australian Made Organic Gluten Free Dairy Free Paleo Vegan Keto Low FODMAP Suga…" at bounding box center [510, 92] width 1018 height 61
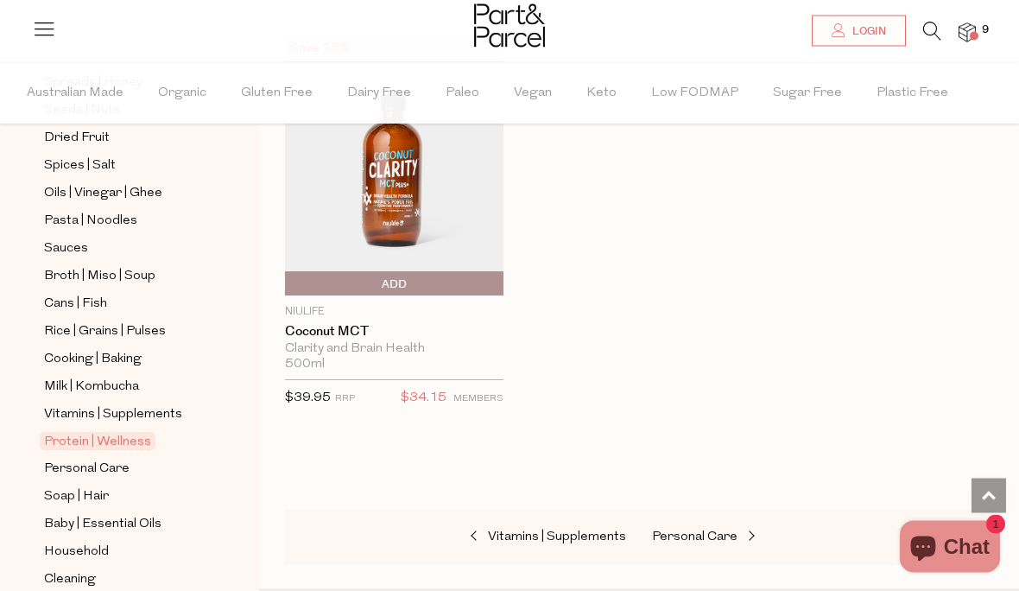
scroll to position [10749, 0]
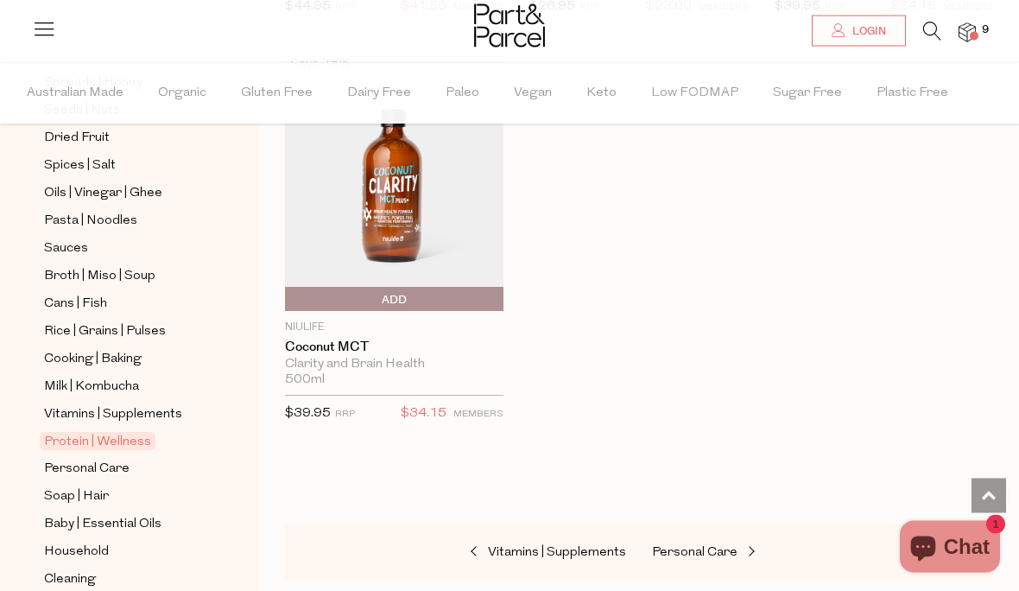
click at [968, 29] on img at bounding box center [967, 33] width 17 height 20
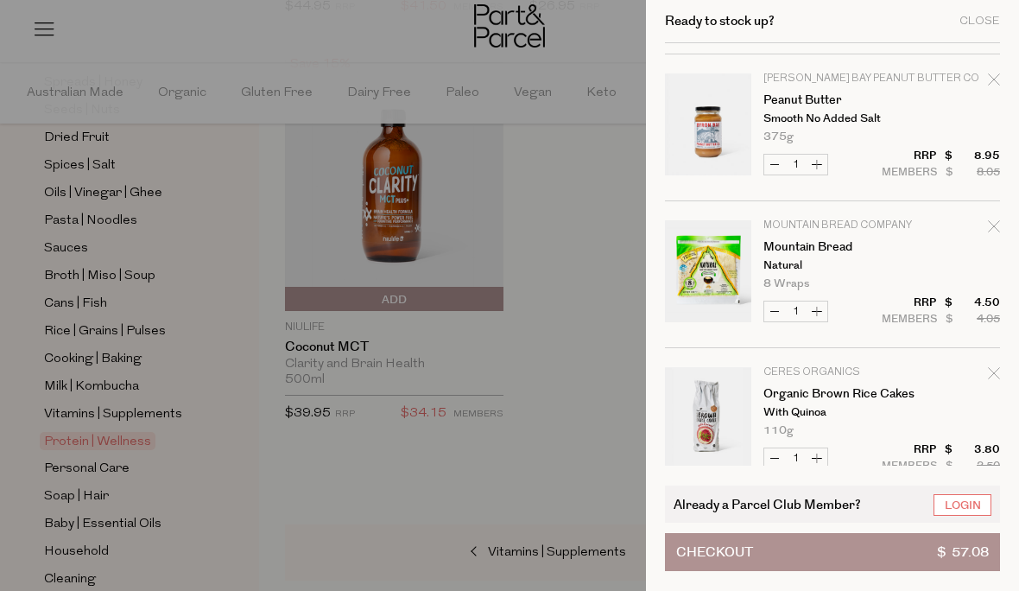
scroll to position [445, 0]
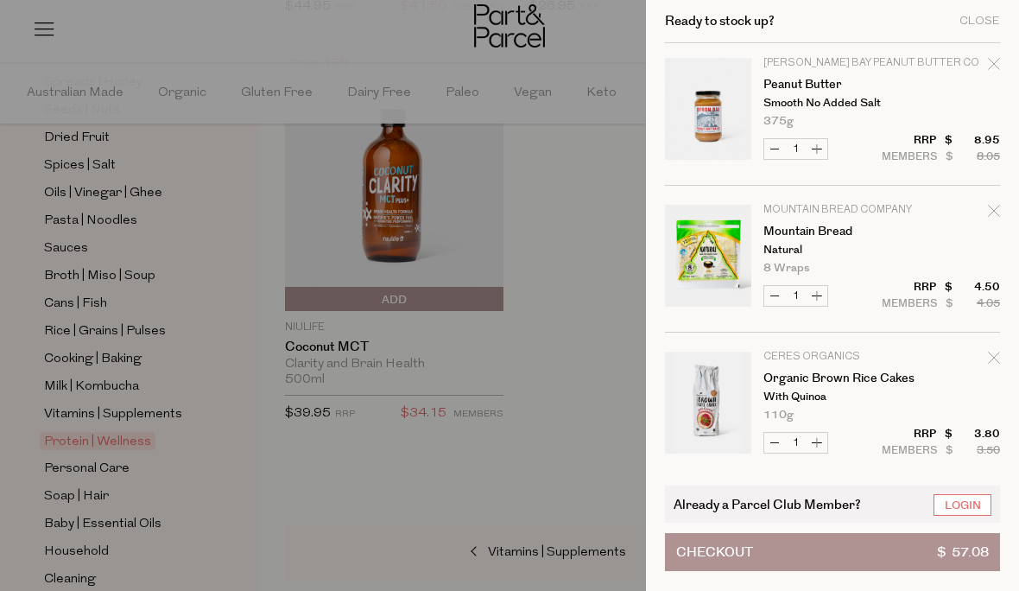
click at [442, 493] on div at bounding box center [509, 295] width 1019 height 591
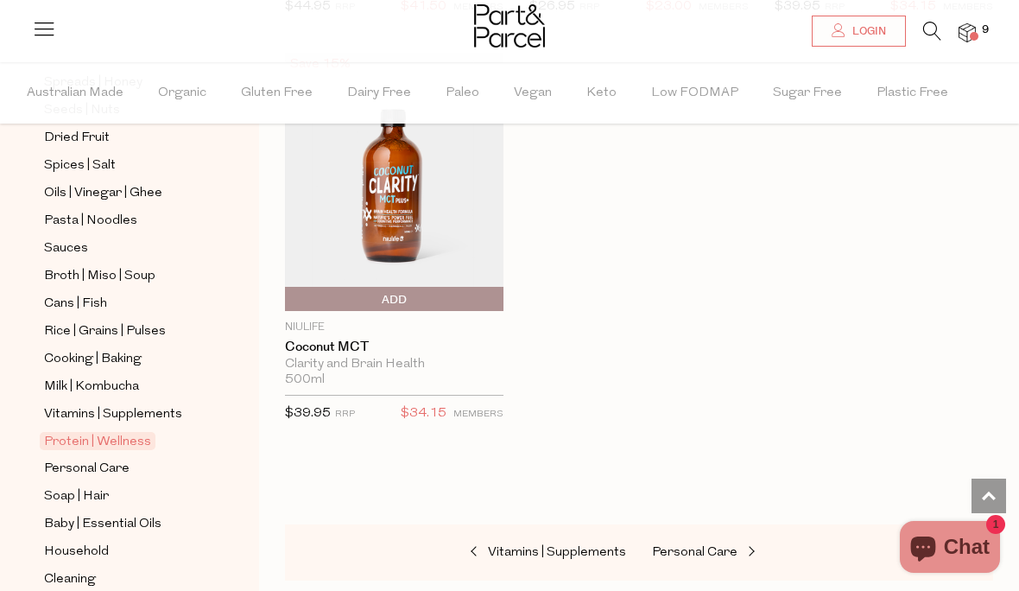
click at [52, 22] on icon at bounding box center [44, 28] width 24 height 24
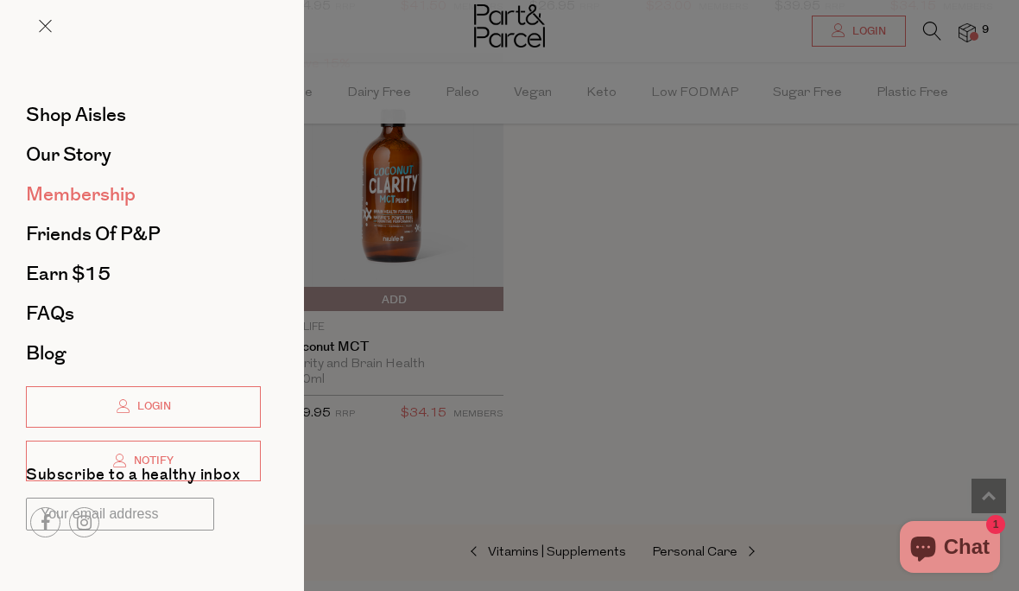
click at [59, 195] on span "Membership" at bounding box center [81, 195] width 110 height 28
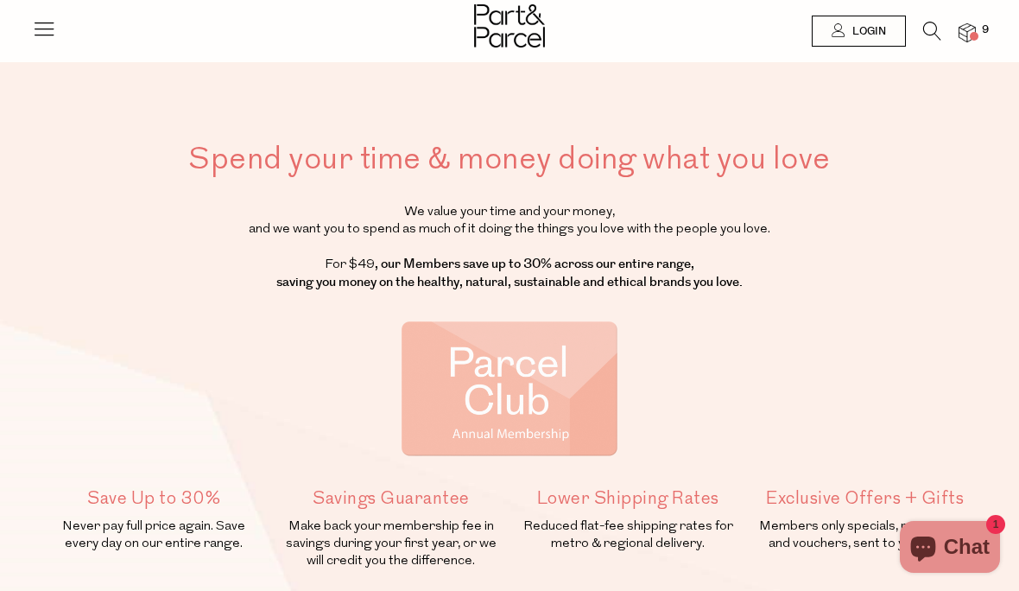
click at [970, 30] on img at bounding box center [967, 33] width 17 height 20
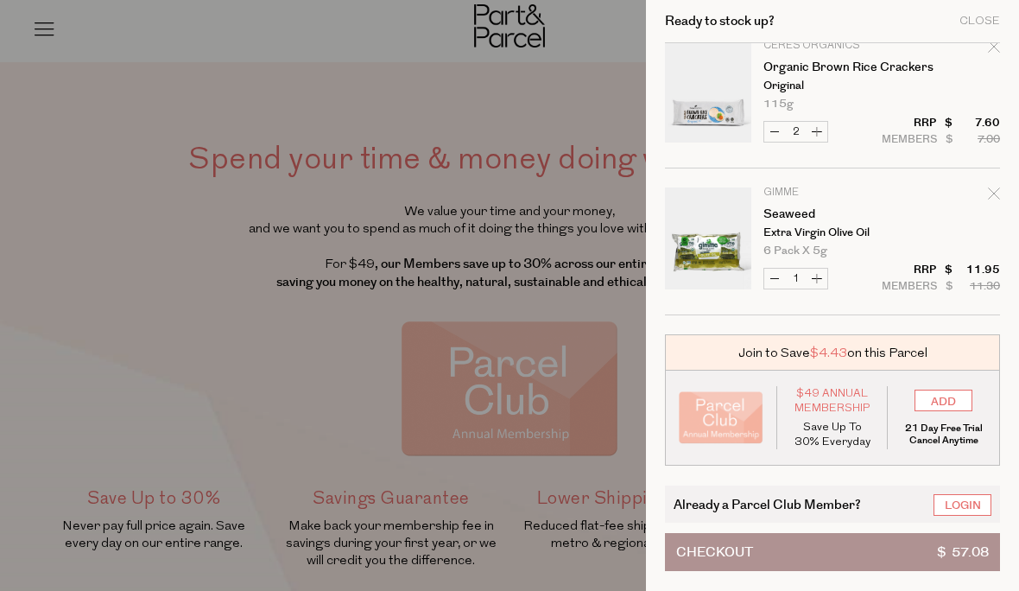
scroll to position [903, 0]
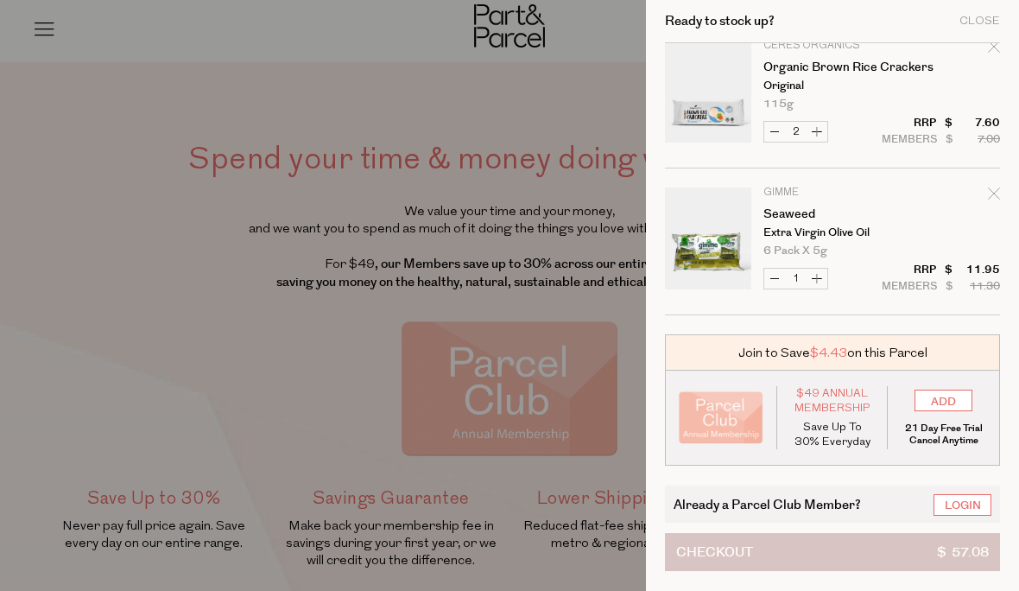
click at [956, 555] on span "$ 57.08" at bounding box center [963, 552] width 52 height 36
